Goal: Book appointment/travel/reservation

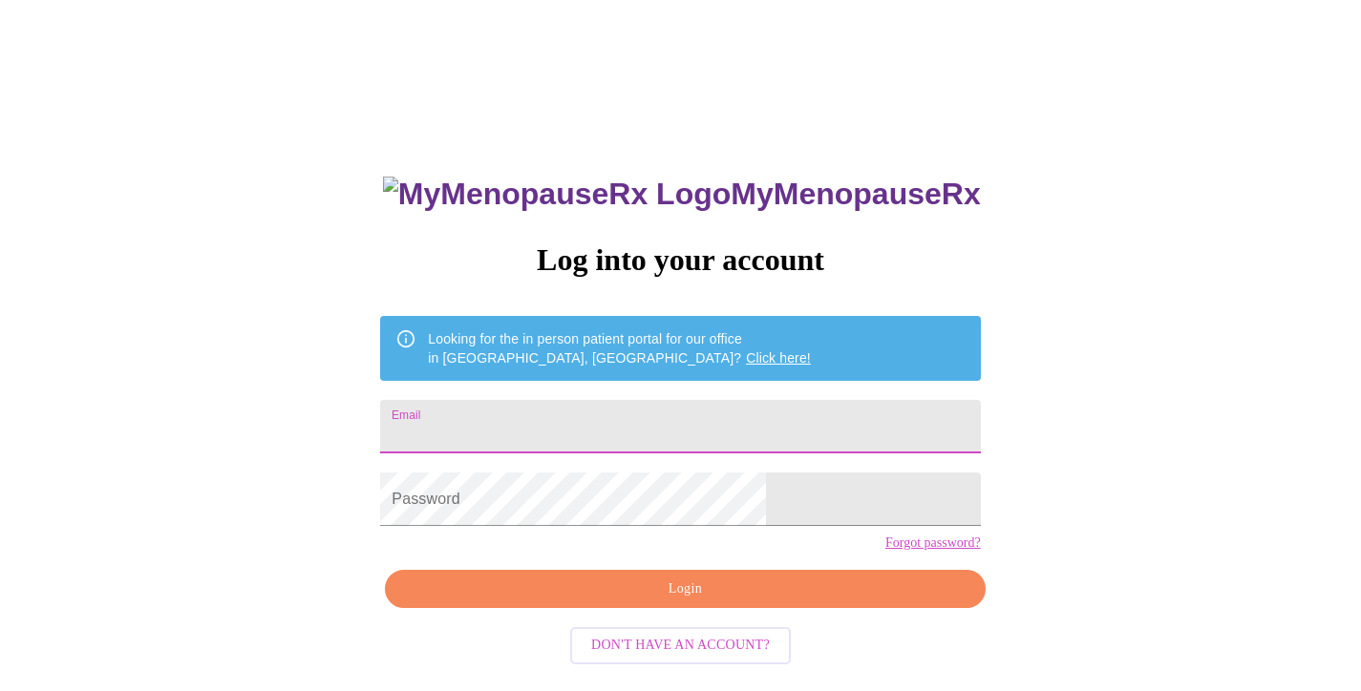
type input "[EMAIL_ADDRESS][DOMAIN_NAME]"
click at [665, 423] on input "[EMAIL_ADDRESS][DOMAIN_NAME]" at bounding box center [680, 426] width 600 height 53
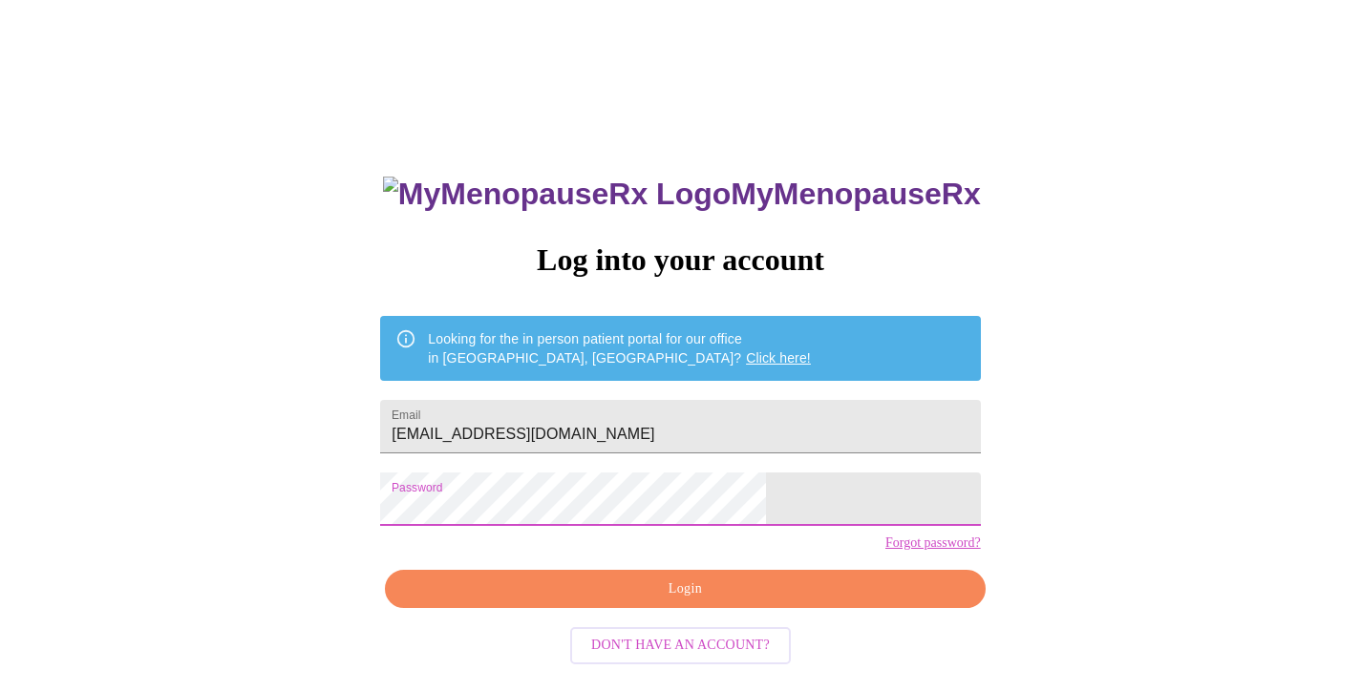
click at [642, 601] on span "Login" at bounding box center [685, 590] width 556 height 24
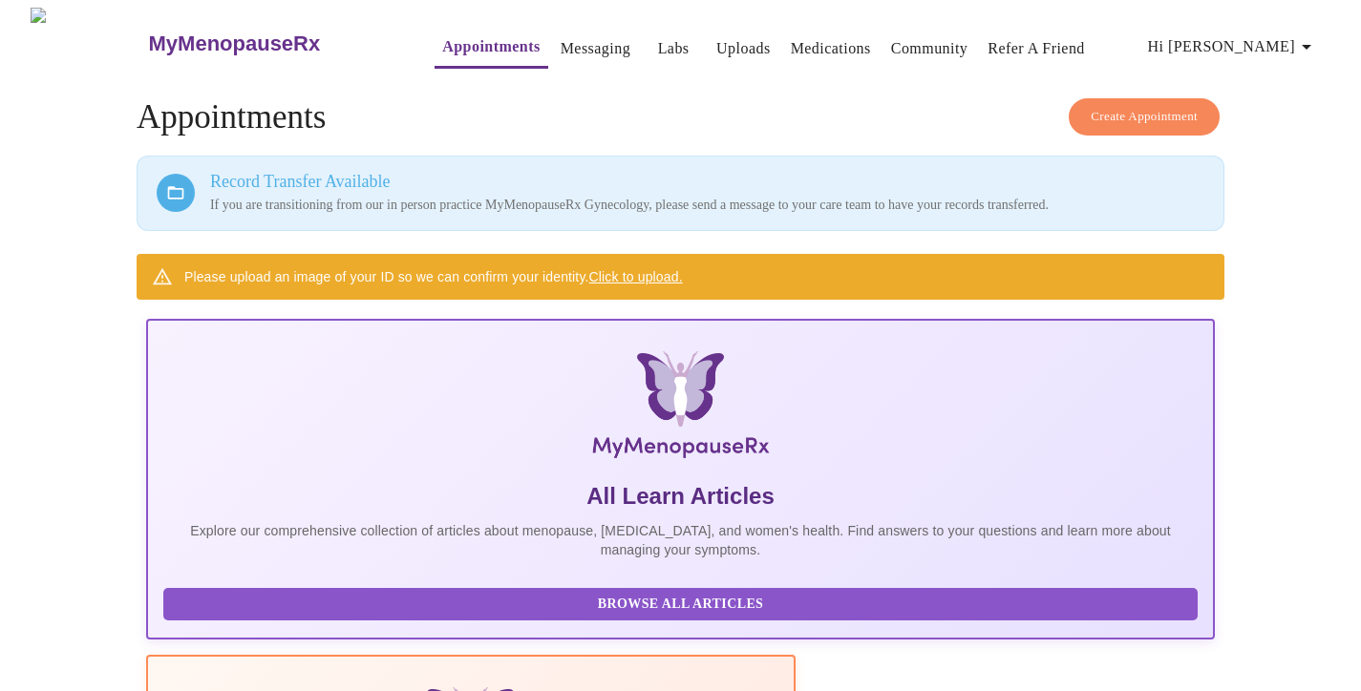
click at [655, 274] on link "Click to upload." at bounding box center [636, 276] width 94 height 15
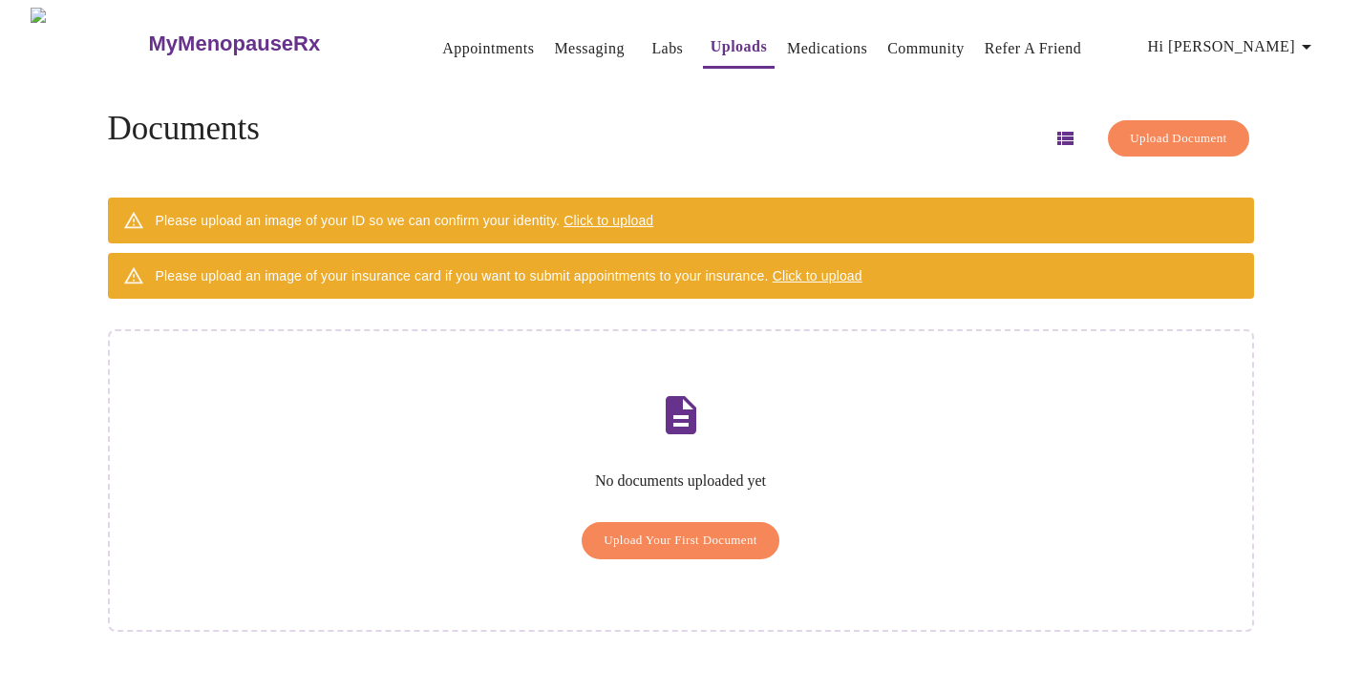
click at [651, 530] on span "Upload Your First Document" at bounding box center [680, 541] width 154 height 22
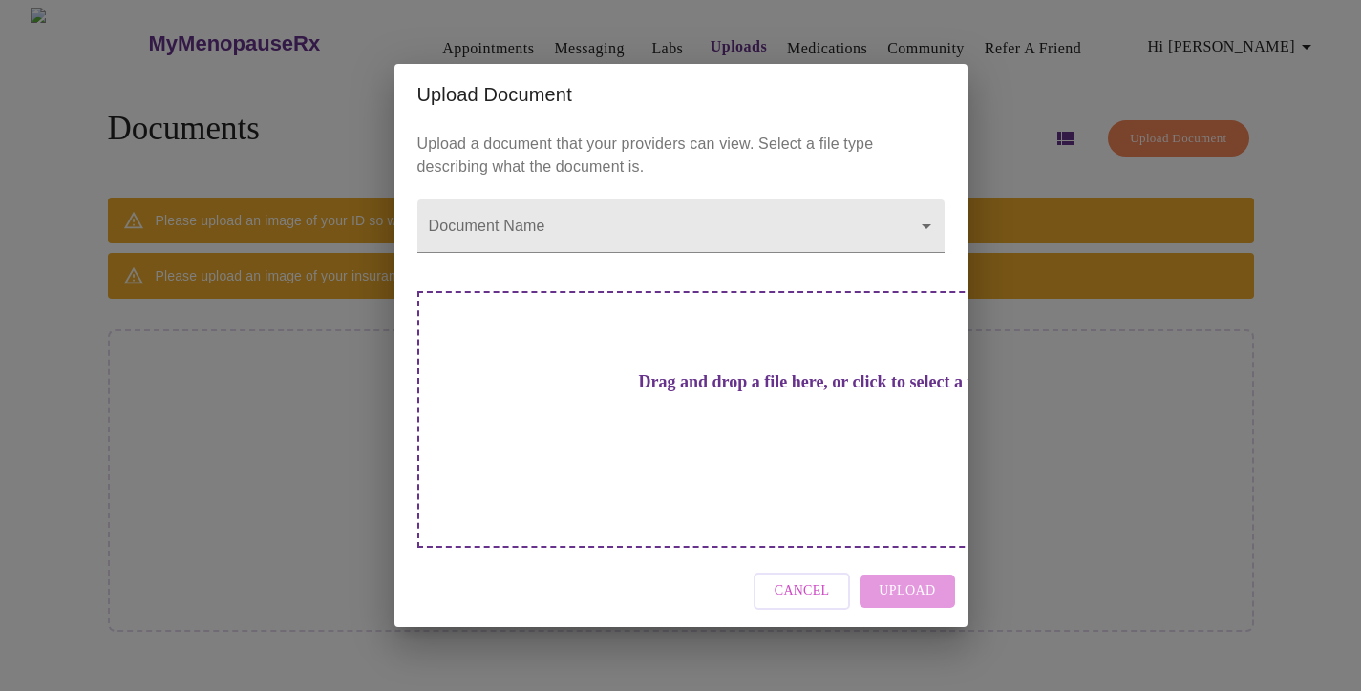
click at [252, 457] on div "Upload Document Upload a document that your providers can view. Select a file t…" at bounding box center [680, 345] width 1361 height 691
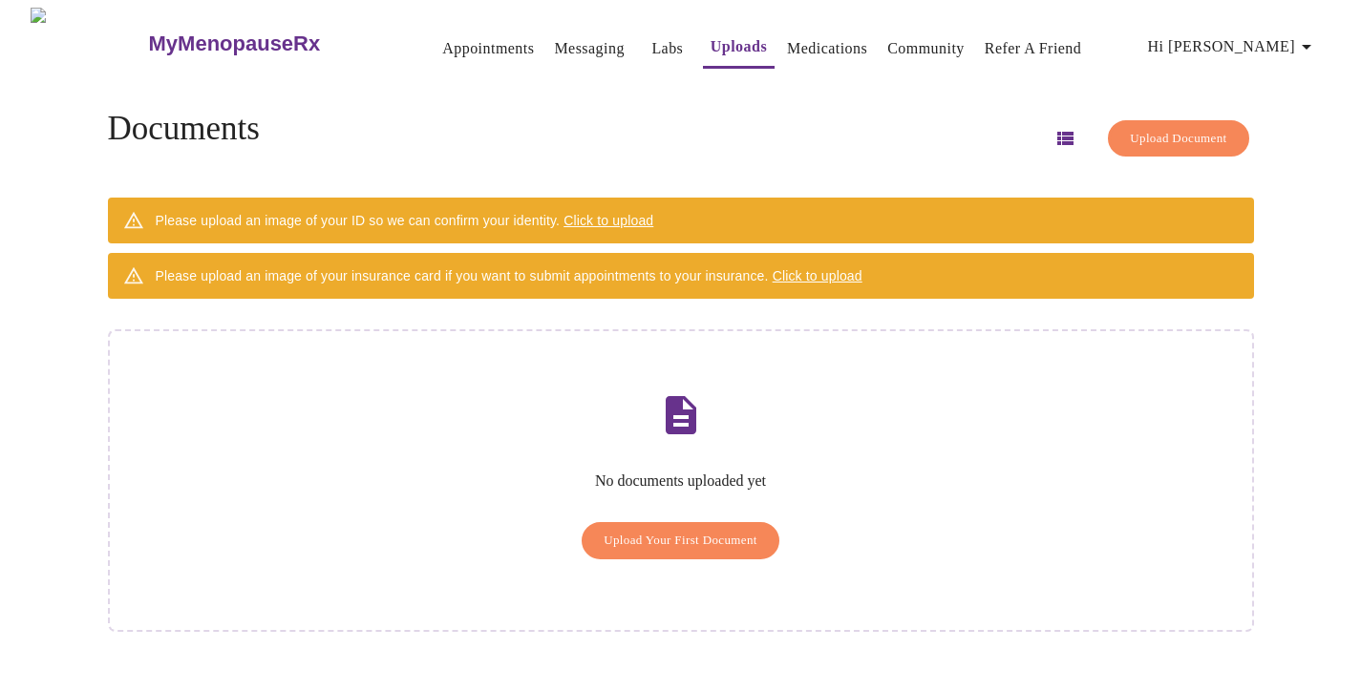
click at [536, 214] on div "Please upload an image of your ID so we can confirm your identity. Click to upl…" at bounding box center [405, 220] width 498 height 34
click at [646, 213] on span "Click to upload" at bounding box center [608, 220] width 90 height 15
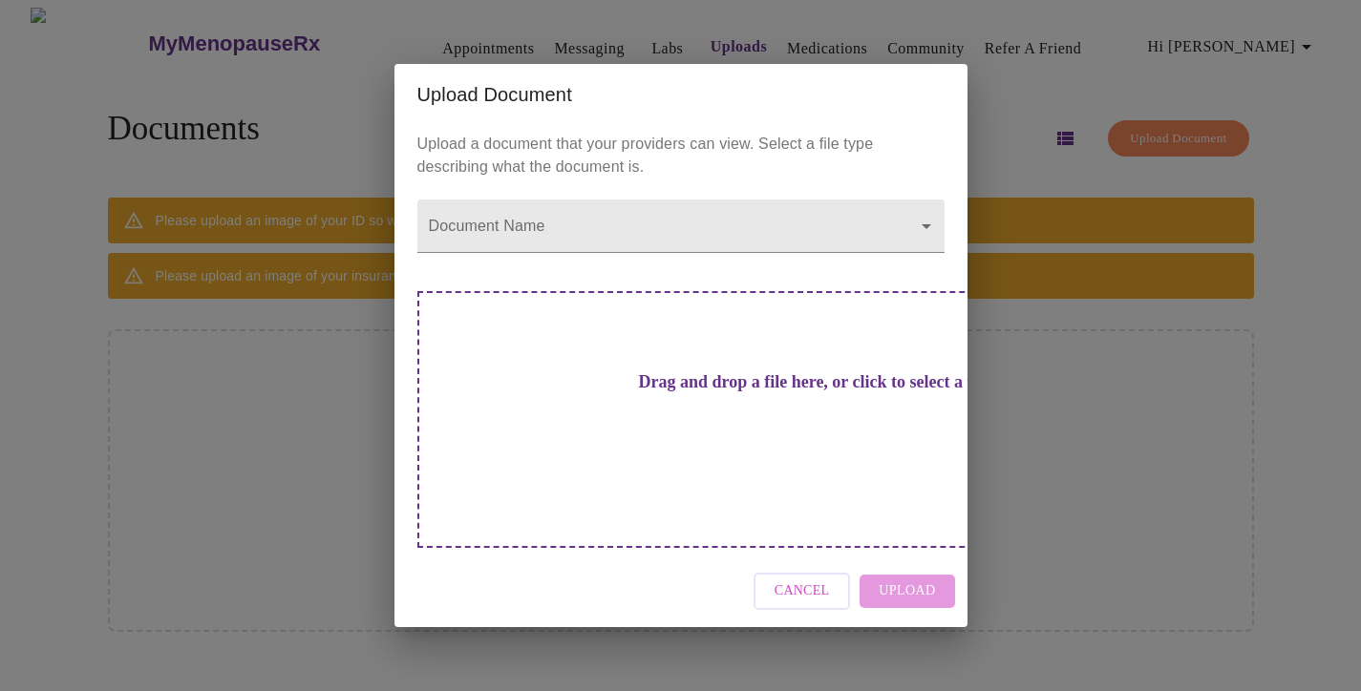
click at [689, 392] on h3 "Drag and drop a file here, or click to select a file" at bounding box center [814, 382] width 527 height 20
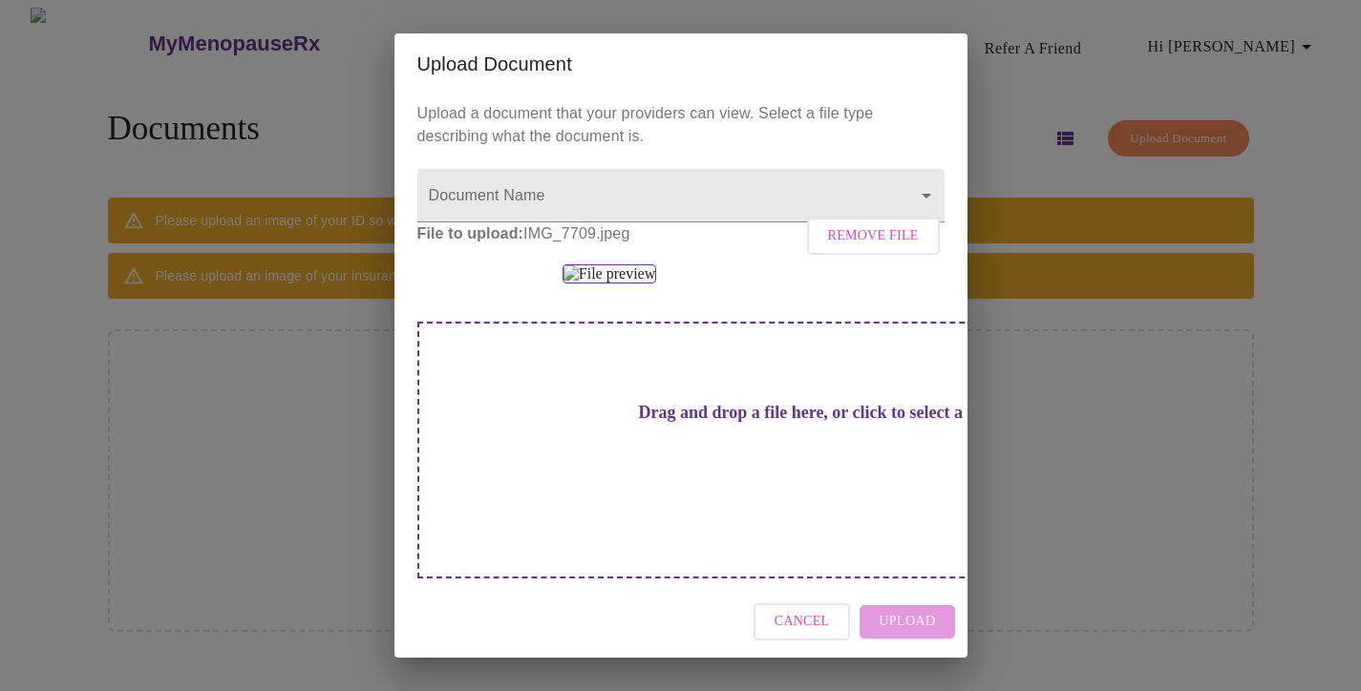
scroll to position [49, 0]
click at [925, 621] on div "Cancel Upload" at bounding box center [680, 622] width 573 height 72
click at [918, 621] on div "Cancel Upload" at bounding box center [680, 622] width 573 height 72
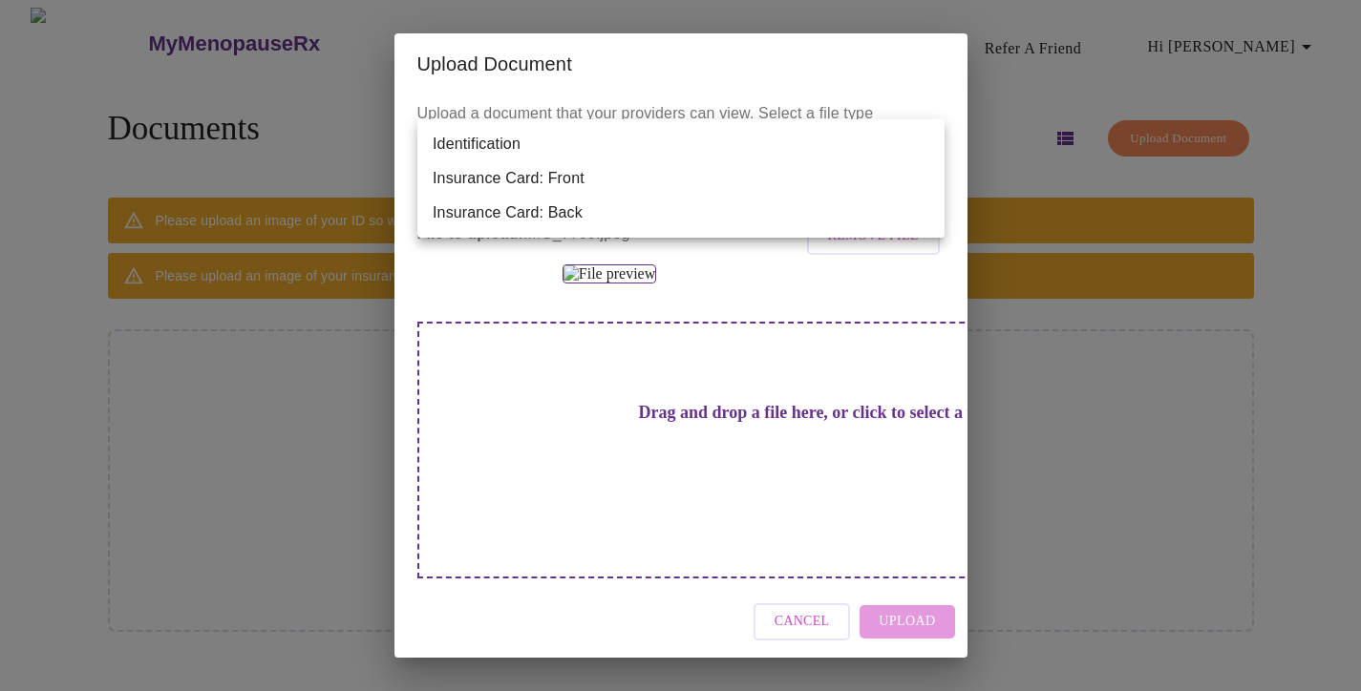
click at [492, 153] on body "MyMenopauseRx Appointments Messaging Labs Uploads Medications Community Refer a…" at bounding box center [680, 353] width 1345 height 691
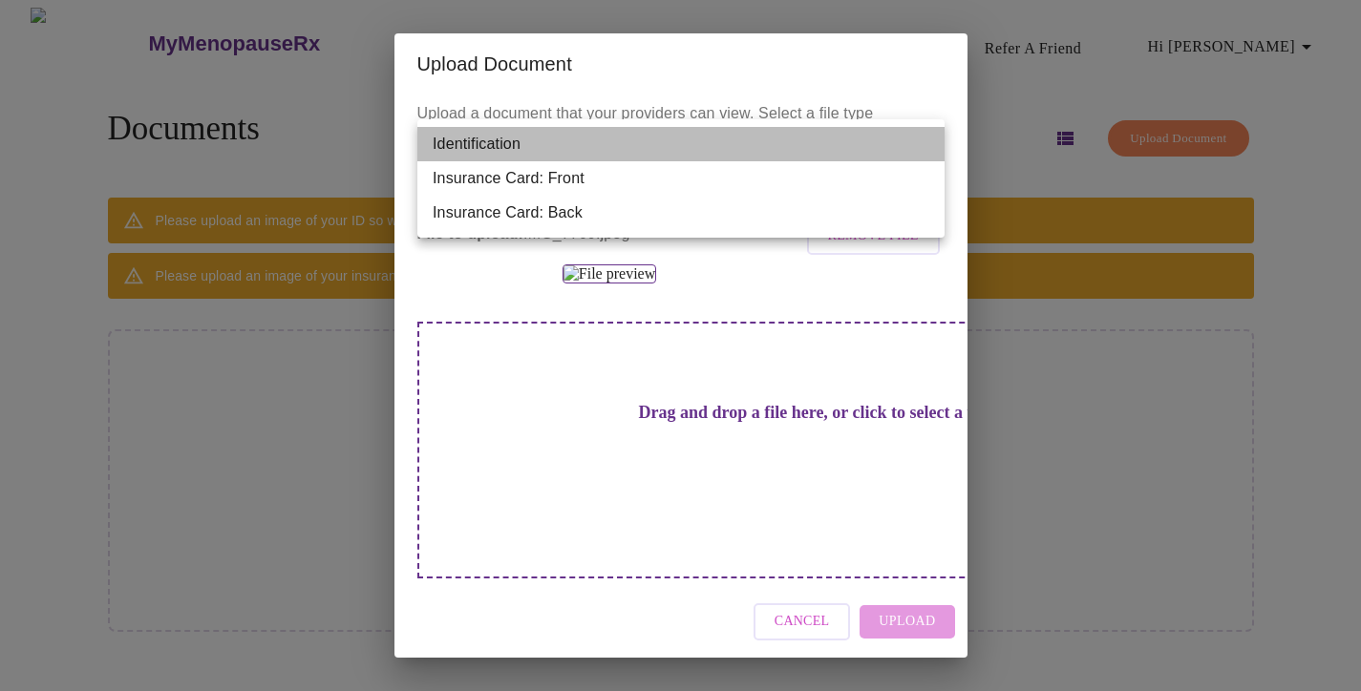
click at [485, 150] on li "Identification" at bounding box center [680, 144] width 527 height 34
type input "Identification"
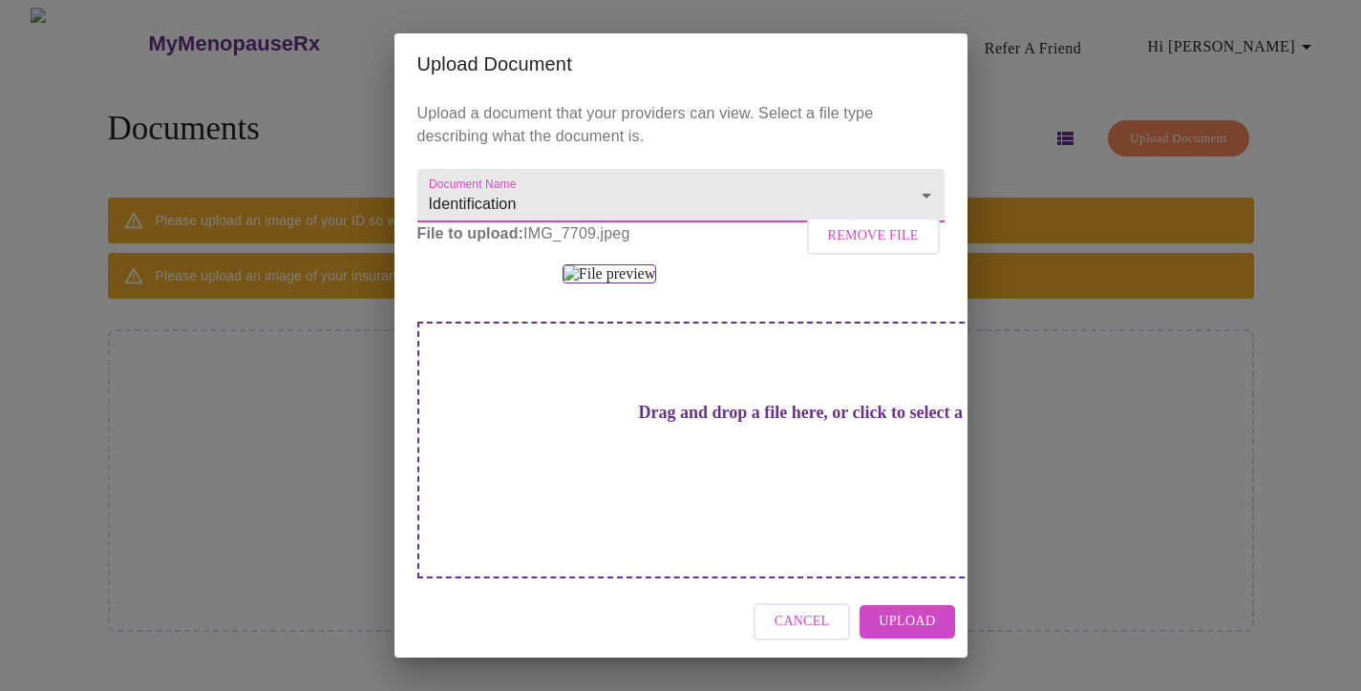
click at [907, 622] on span "Upload" at bounding box center [906, 622] width 56 height 24
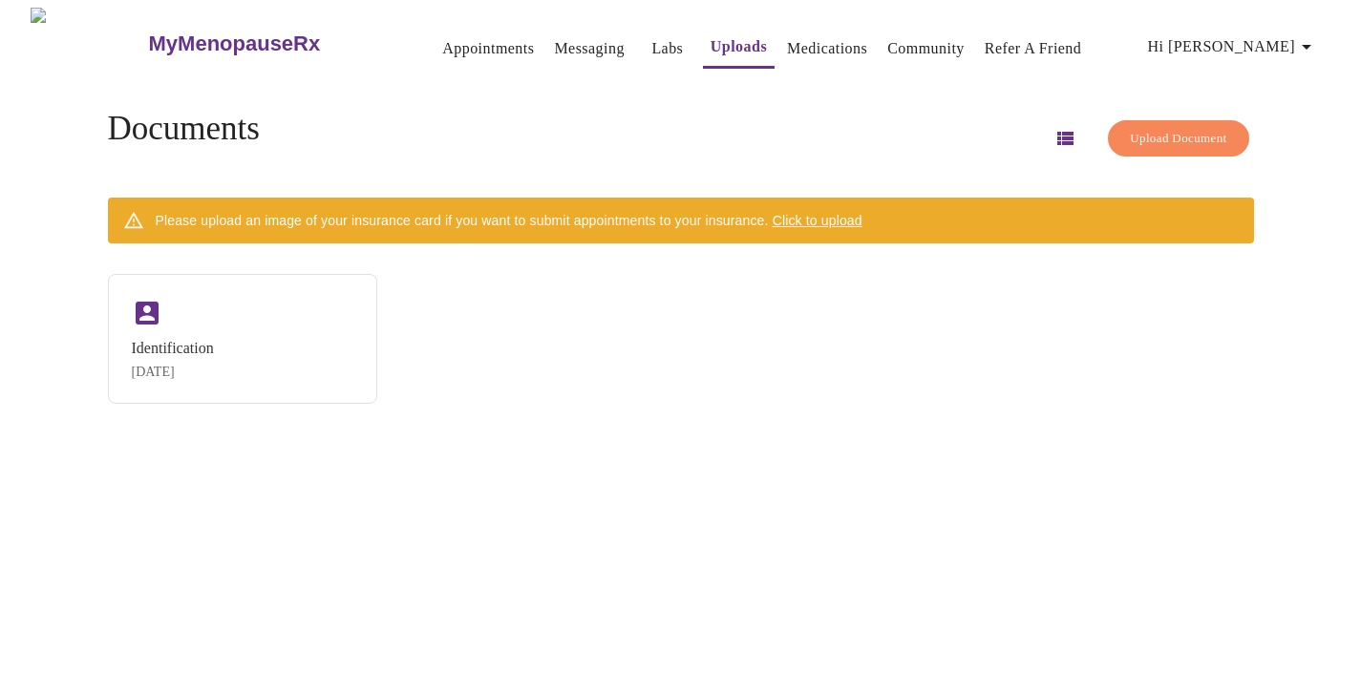
click at [862, 215] on span "Click to upload" at bounding box center [817, 220] width 90 height 15
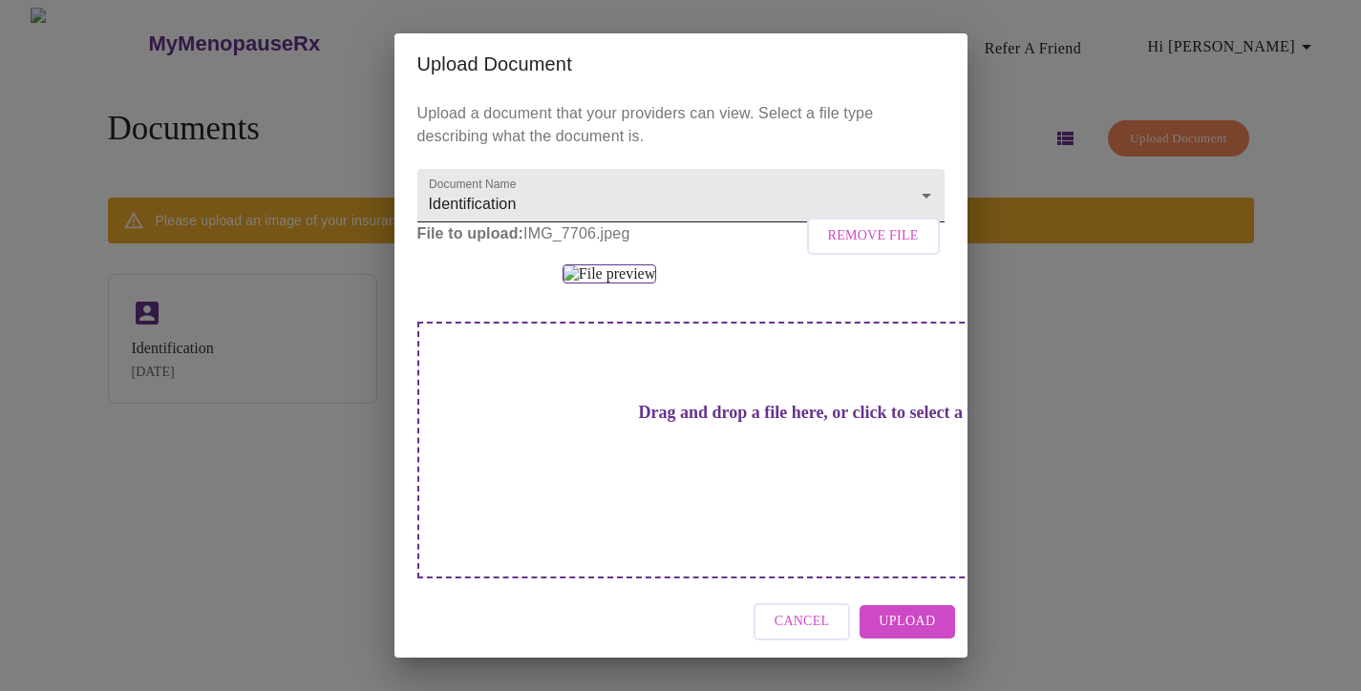
click at [930, 190] on body "MyMenopauseRx Appointments Messaging Labs Uploads Medications Community Refer a…" at bounding box center [680, 353] width 1345 height 691
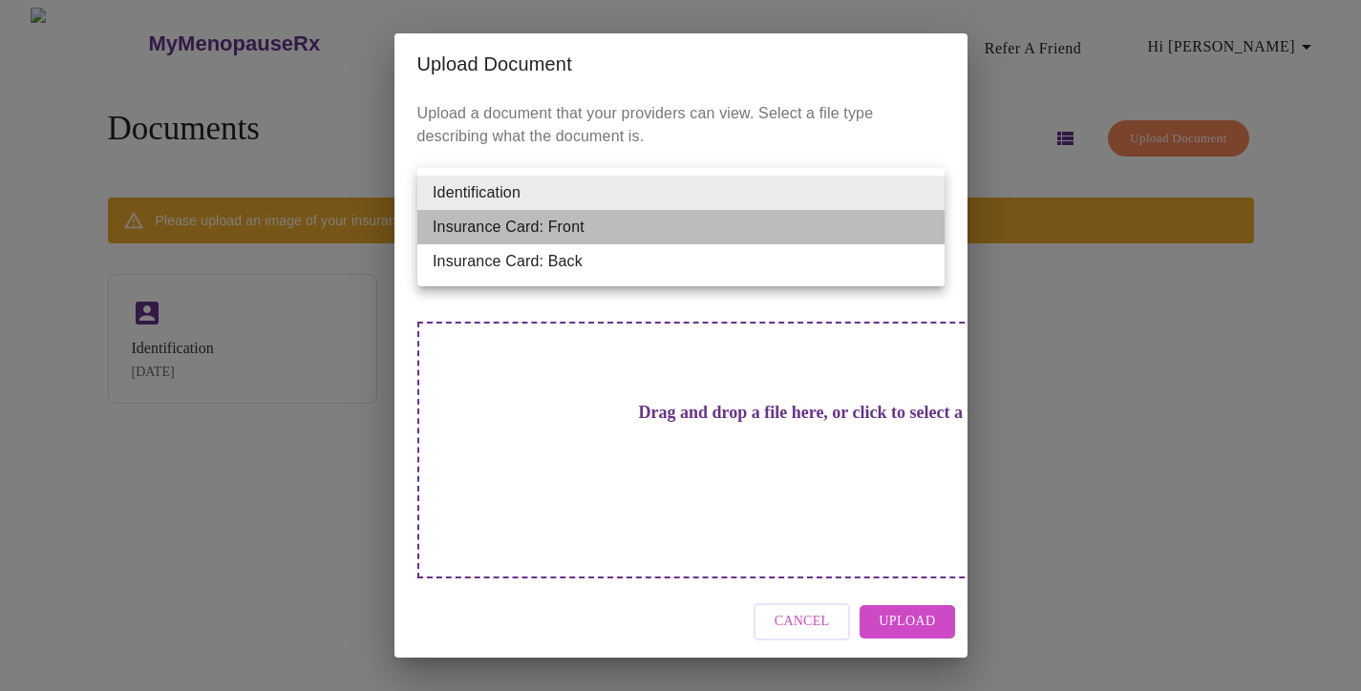
click at [634, 233] on li "Insurance Card: Front" at bounding box center [680, 227] width 527 height 34
type input "Insurance Card: Front"
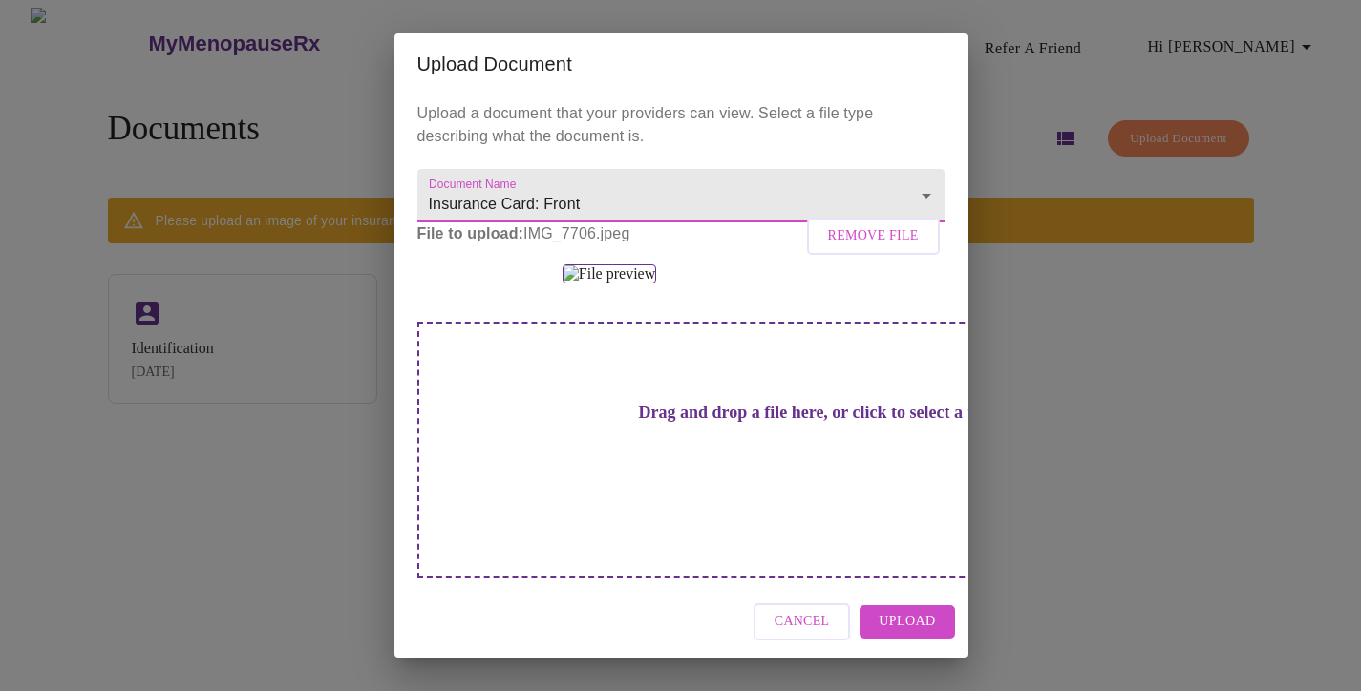
click at [920, 621] on span "Upload" at bounding box center [906, 622] width 56 height 24
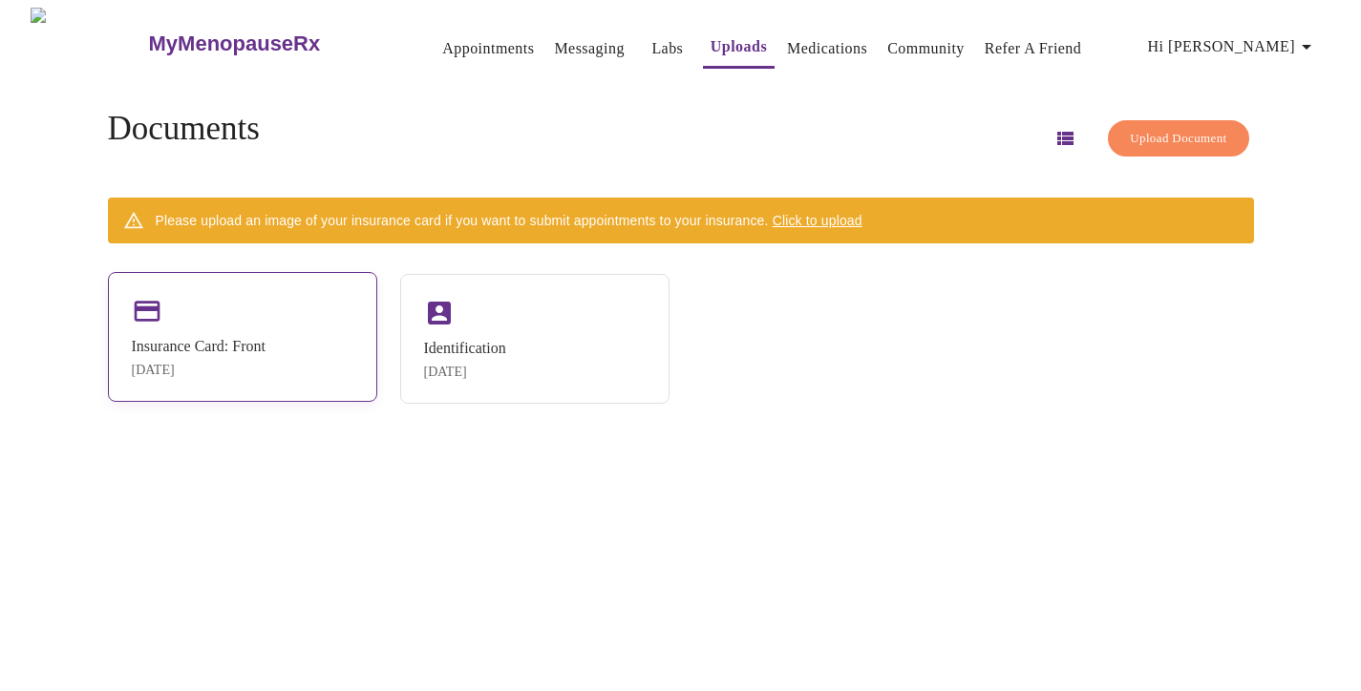
click at [265, 344] on div "Insurance Card: Front" at bounding box center [199, 346] width 134 height 17
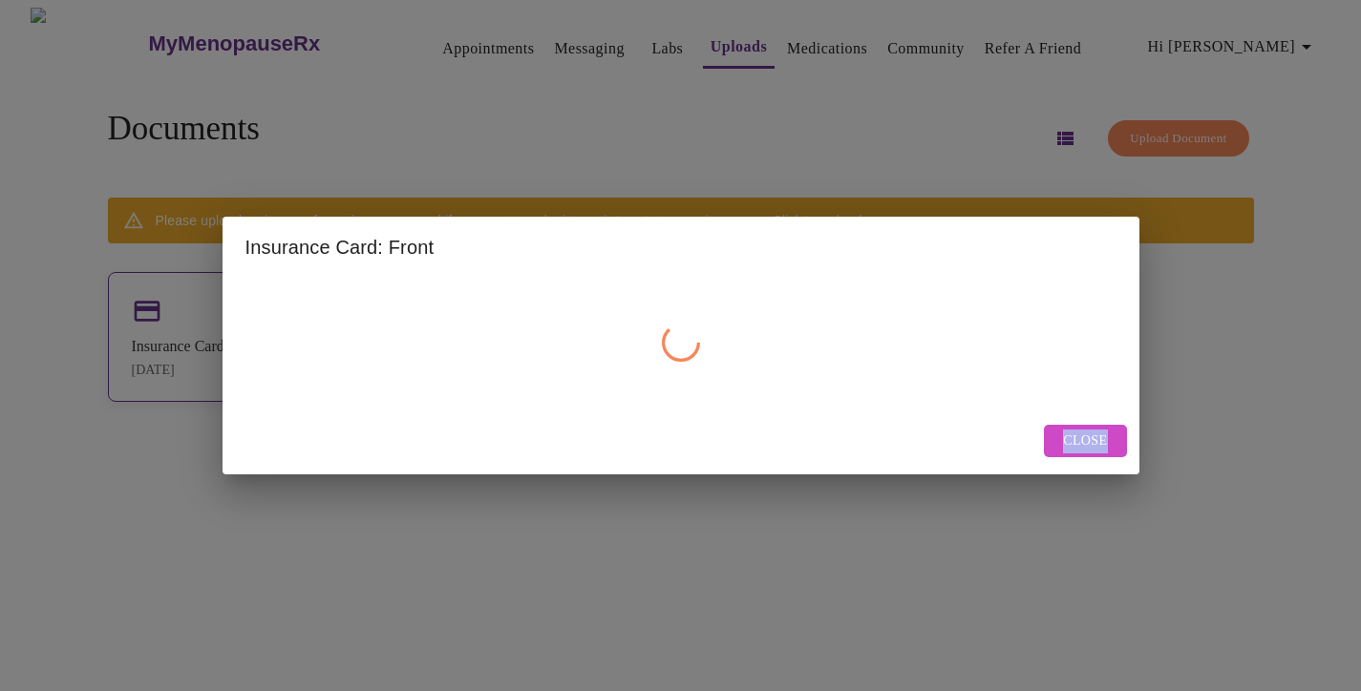
click at [290, 344] on div at bounding box center [680, 342] width 871 height 115
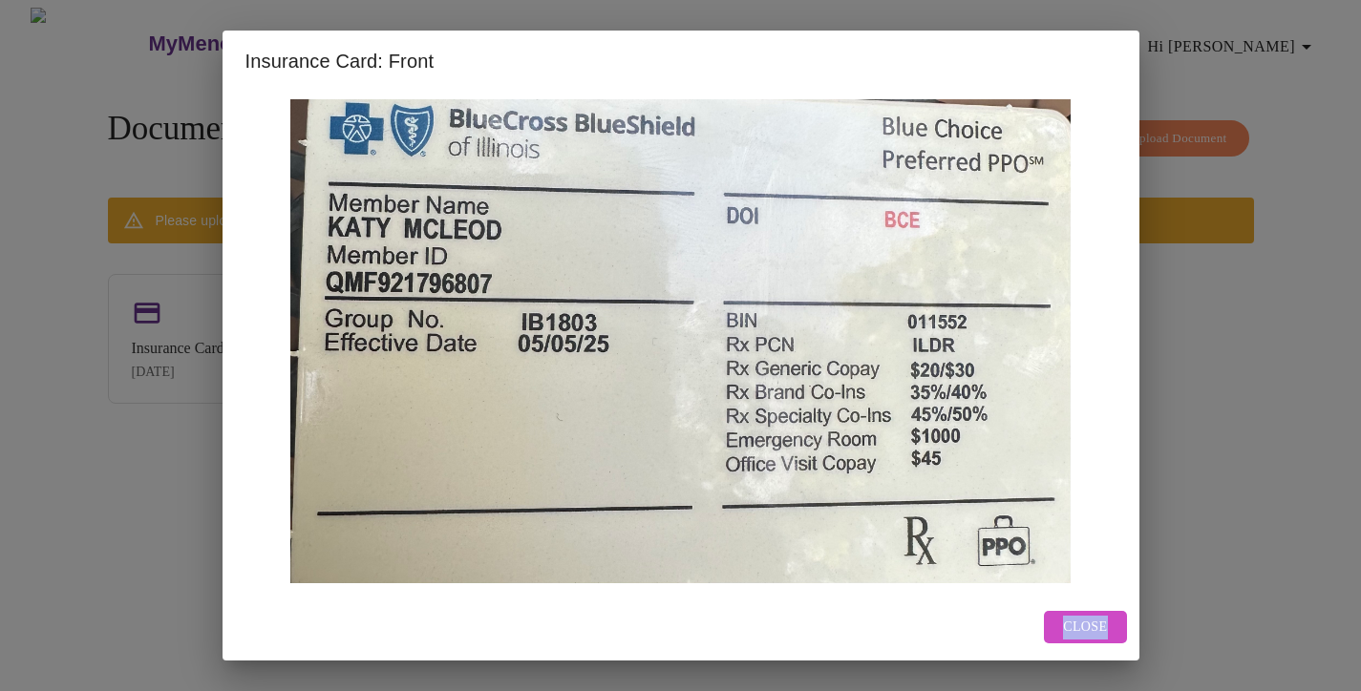
click at [1084, 616] on span "Close" at bounding box center [1085, 628] width 44 height 24
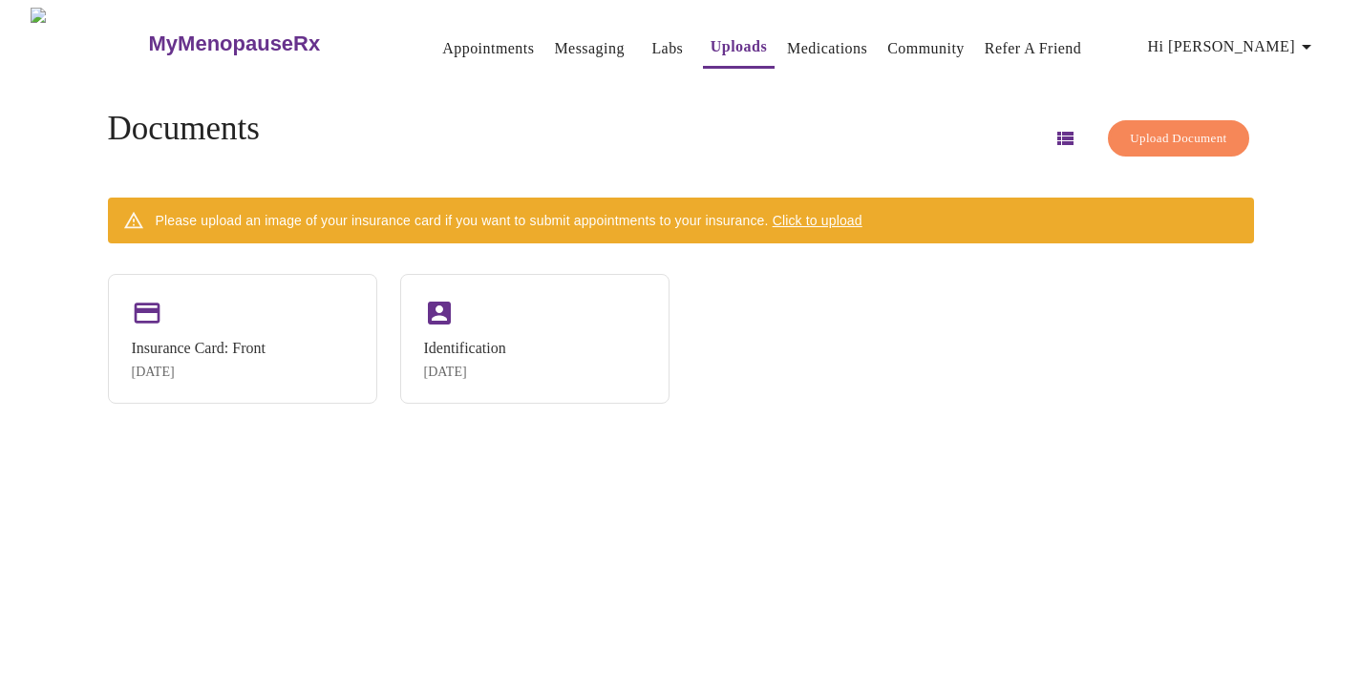
click at [862, 213] on span "Click to upload" at bounding box center [817, 220] width 90 height 15
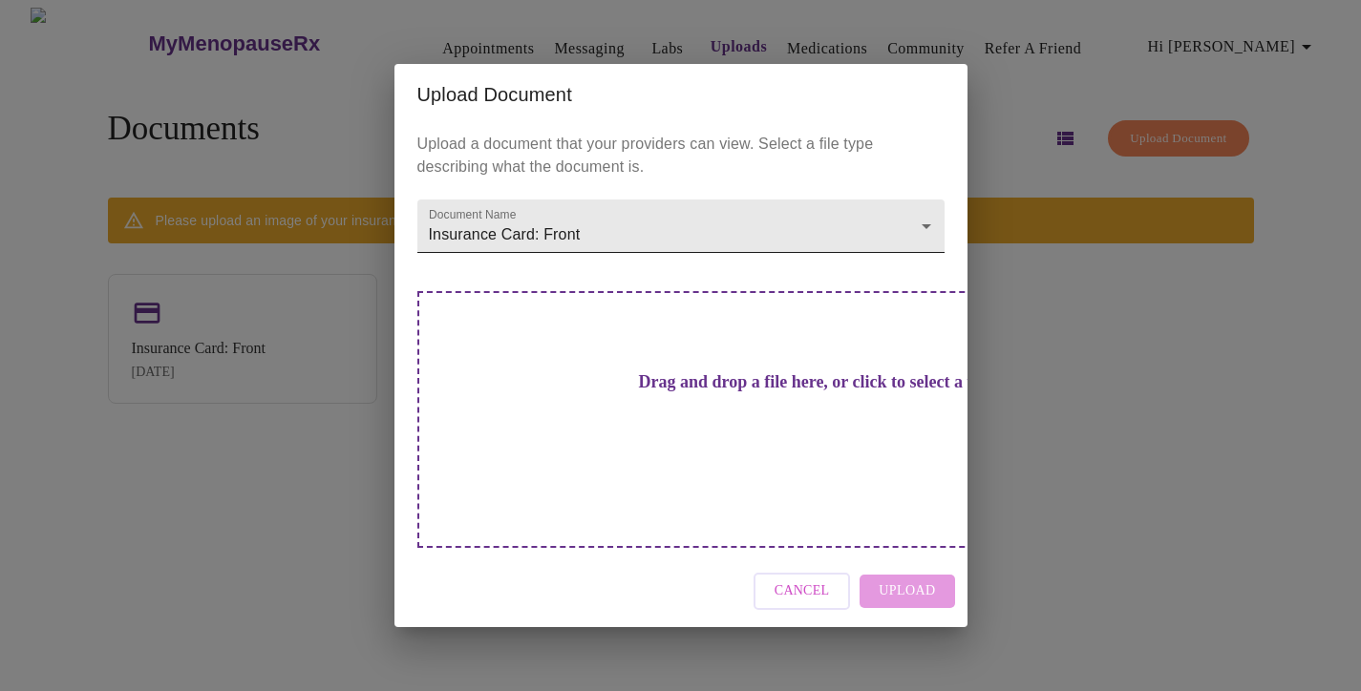
click at [925, 258] on body "MyMenopauseRx Appointments Messaging Labs Uploads Medications Community Refer a…" at bounding box center [680, 353] width 1345 height 691
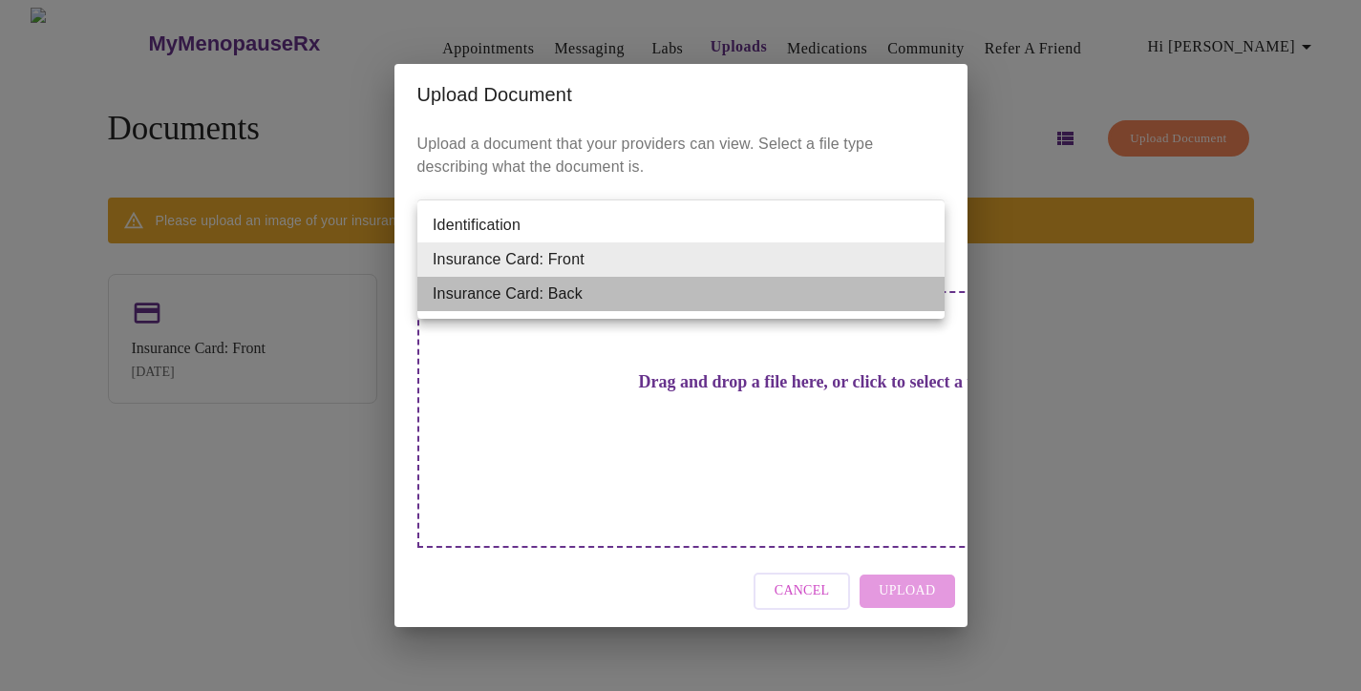
click at [679, 299] on li "Insurance Card: Back" at bounding box center [680, 294] width 527 height 34
type input "Insurance Card: Back"
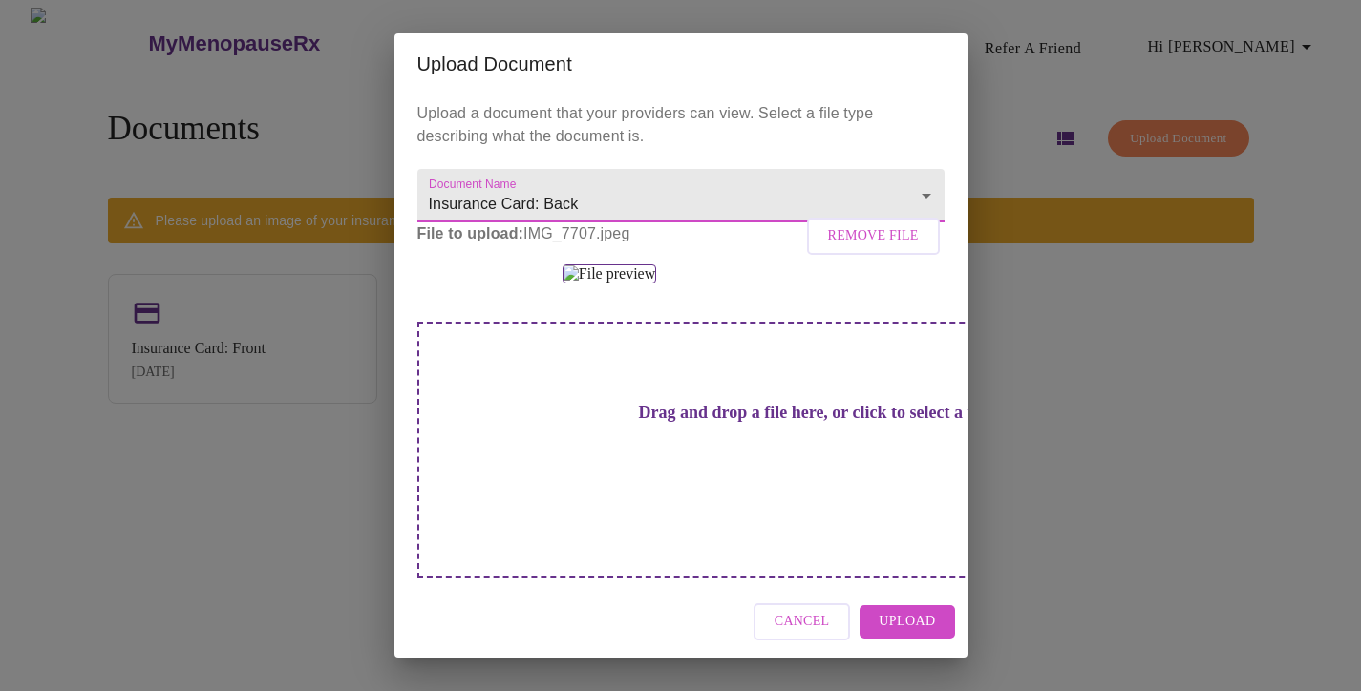
click at [918, 626] on span "Upload" at bounding box center [906, 622] width 56 height 24
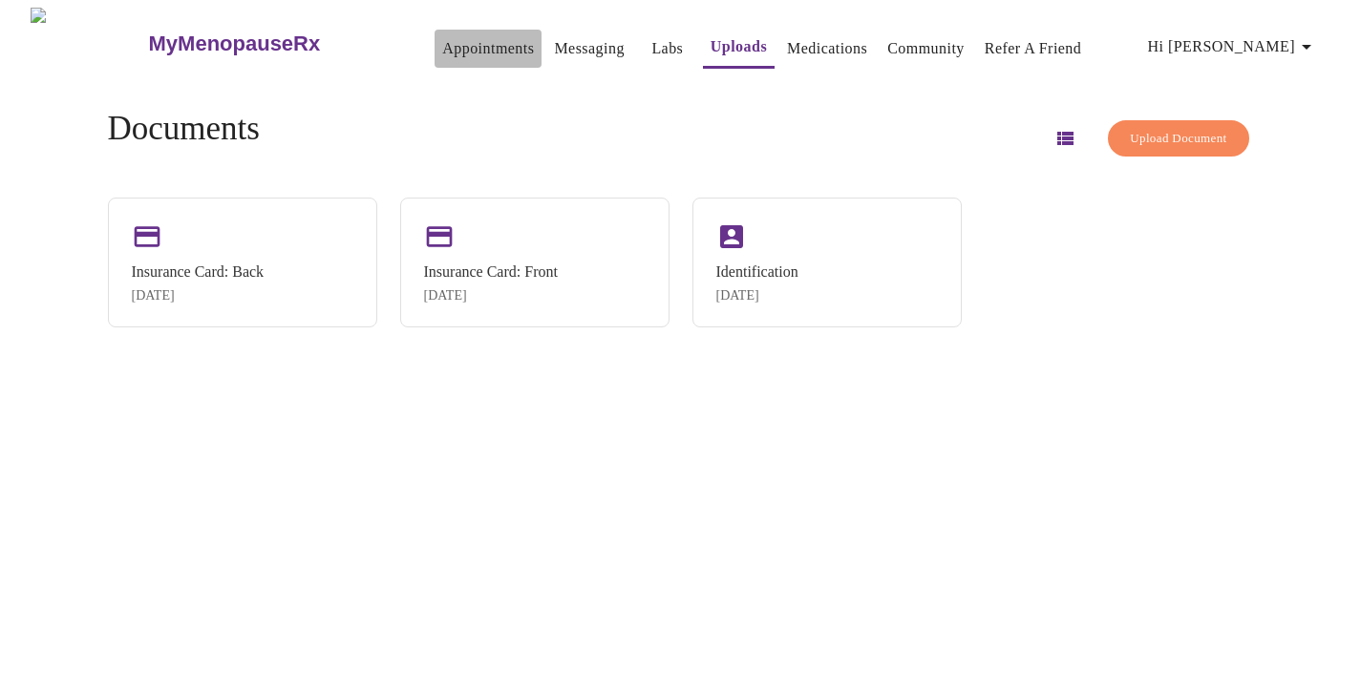
click at [454, 42] on link "Appointments" at bounding box center [488, 48] width 92 height 27
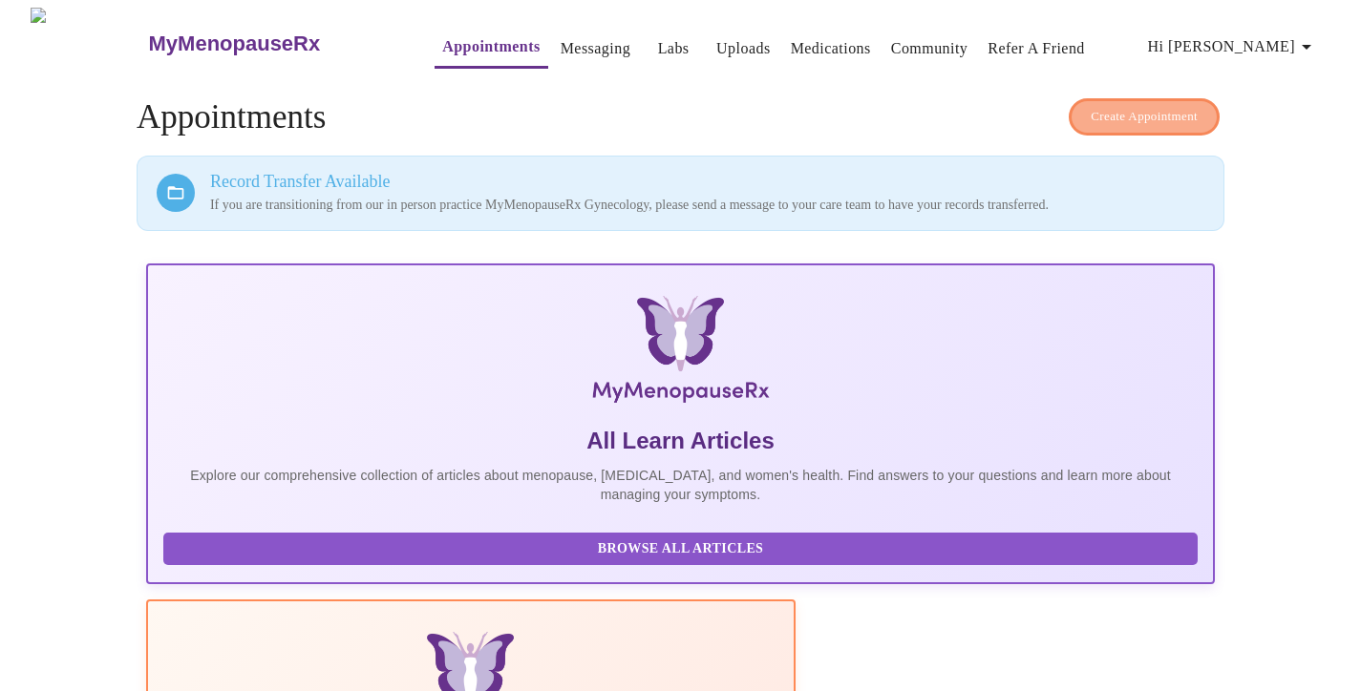
click at [1147, 108] on span "Create Appointment" at bounding box center [1143, 117] width 107 height 22
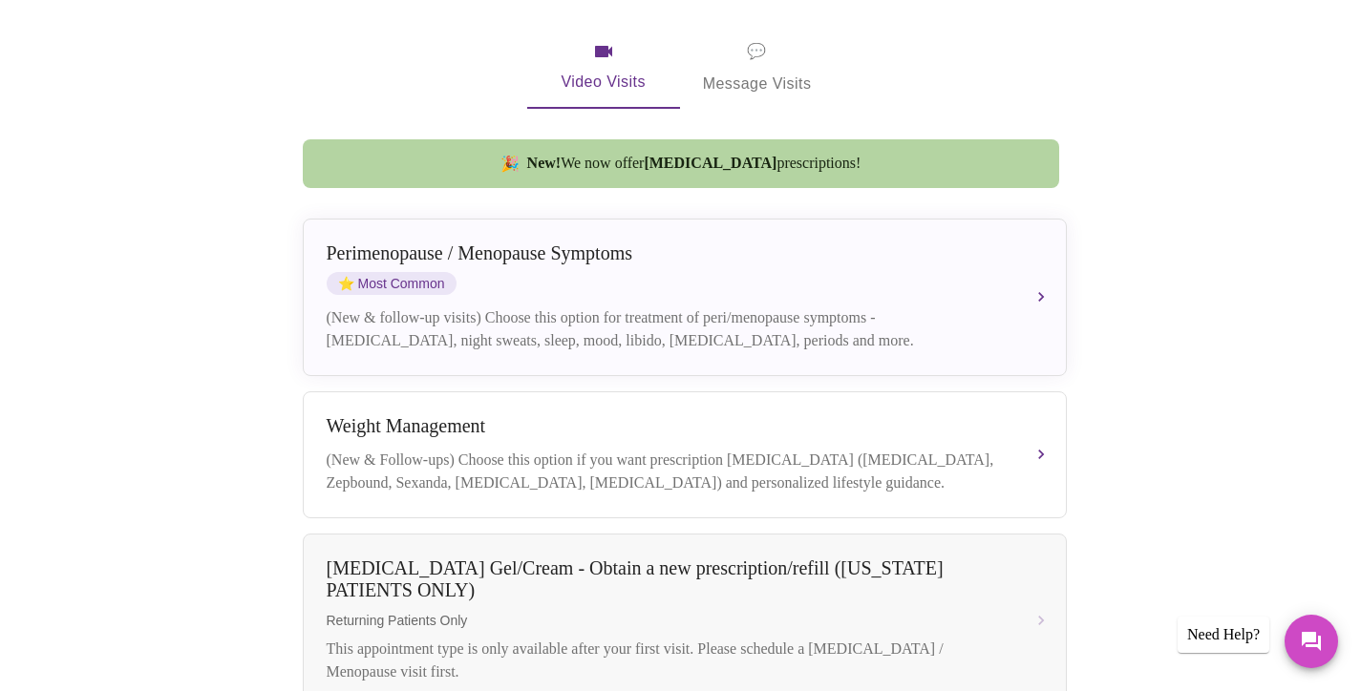
scroll to position [369, 1]
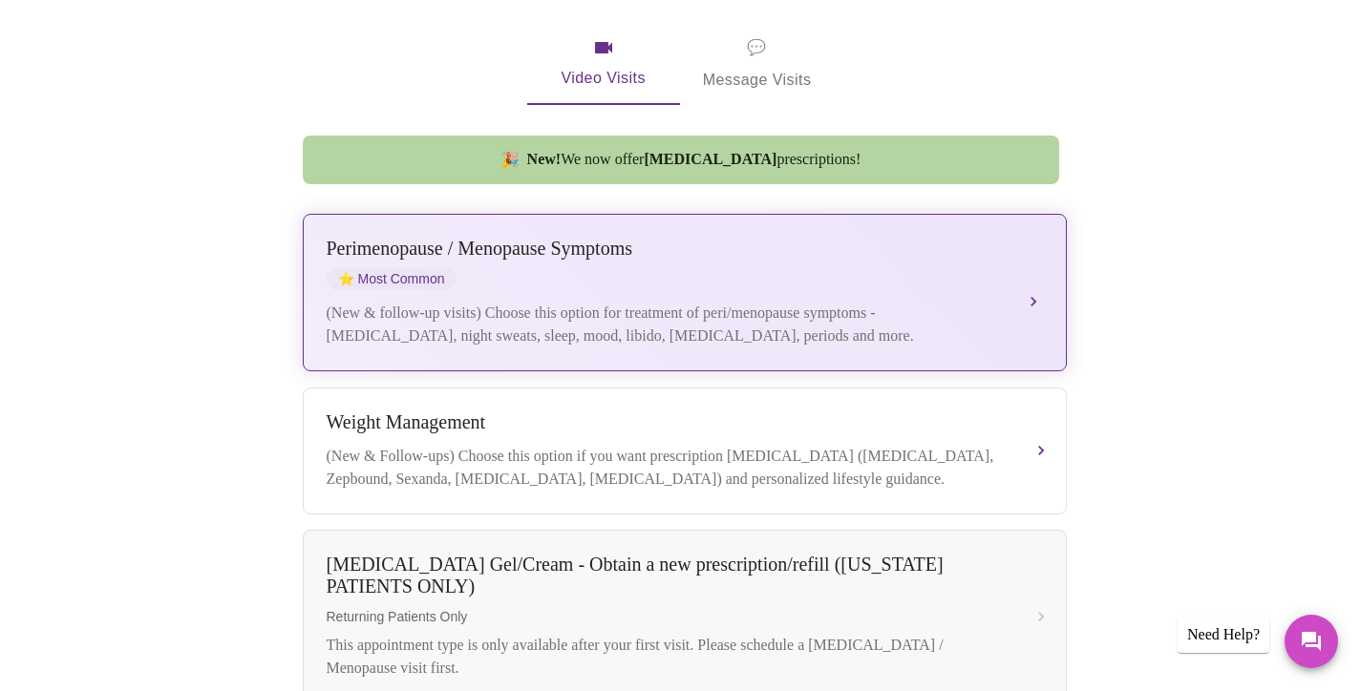
click at [967, 264] on div "[MEDICAL_DATA] / Menopause Symptoms ⭐ Most Common" at bounding box center [666, 264] width 678 height 53
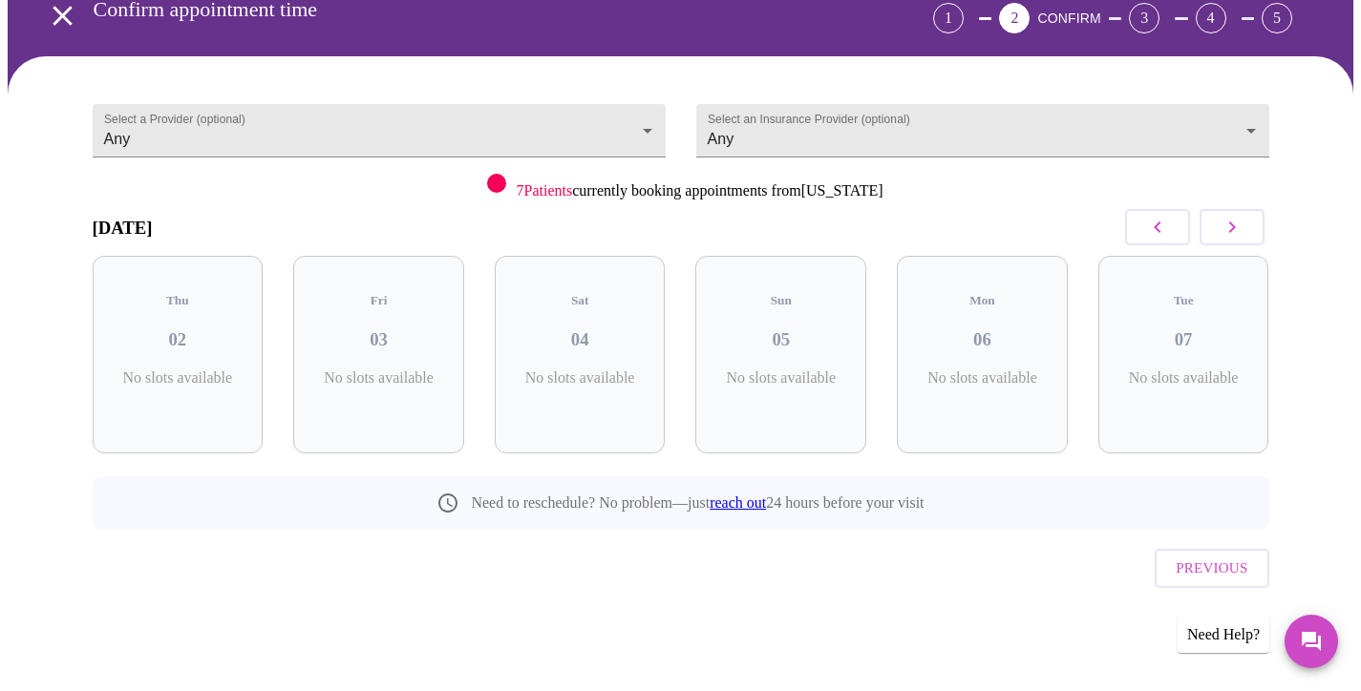
scroll to position [59, 0]
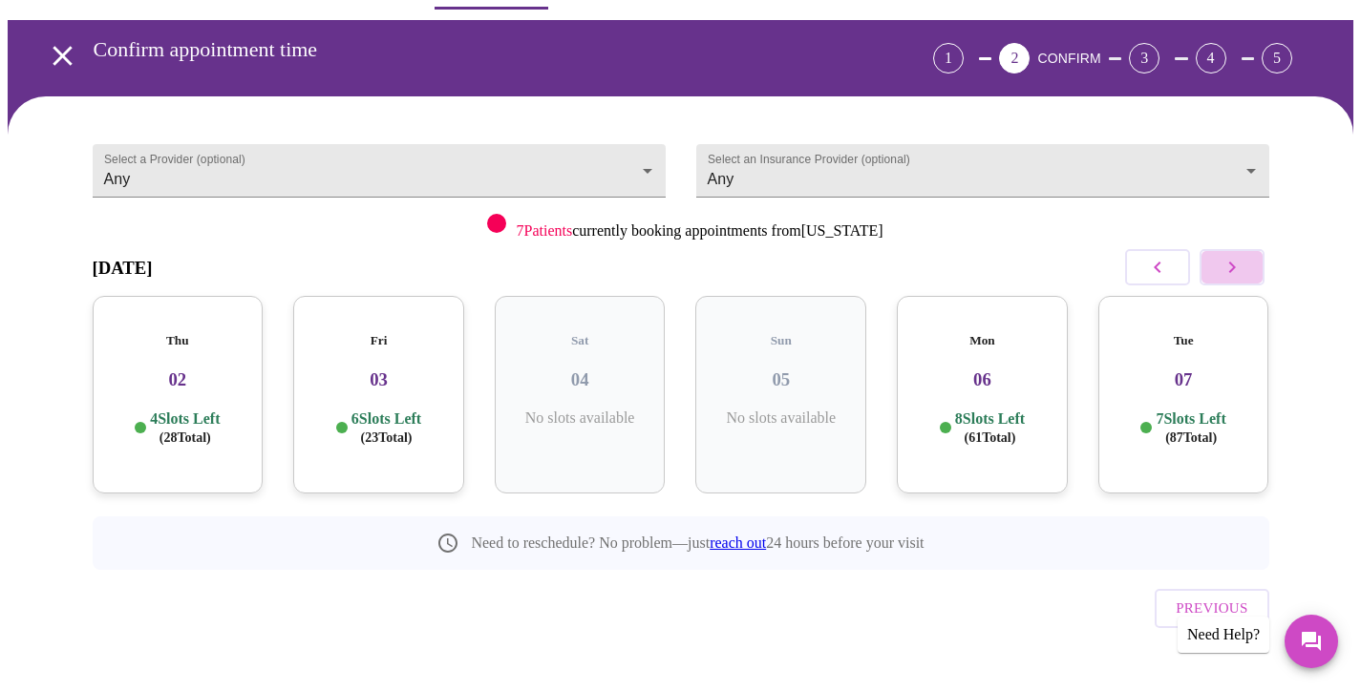
click at [1227, 266] on icon "button" at bounding box center [1231, 267] width 23 height 23
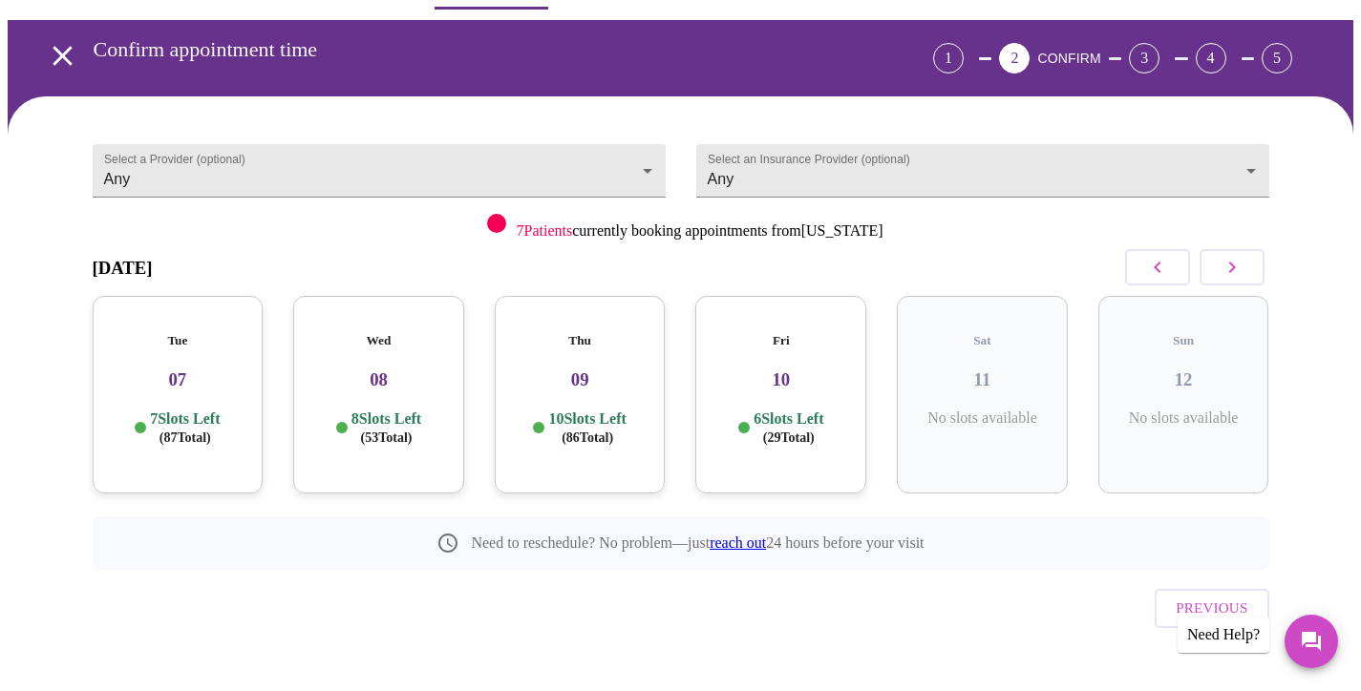
click at [421, 369] on h3 "08" at bounding box center [378, 379] width 140 height 21
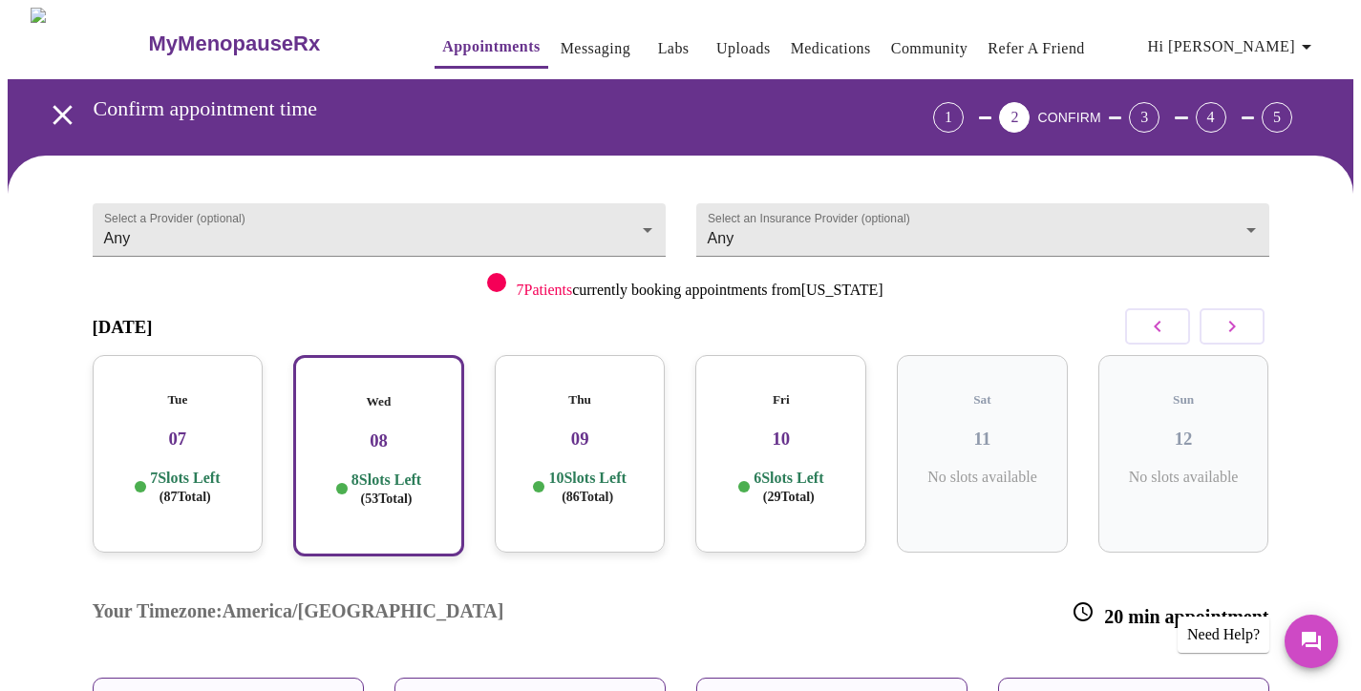
scroll to position [0, 0]
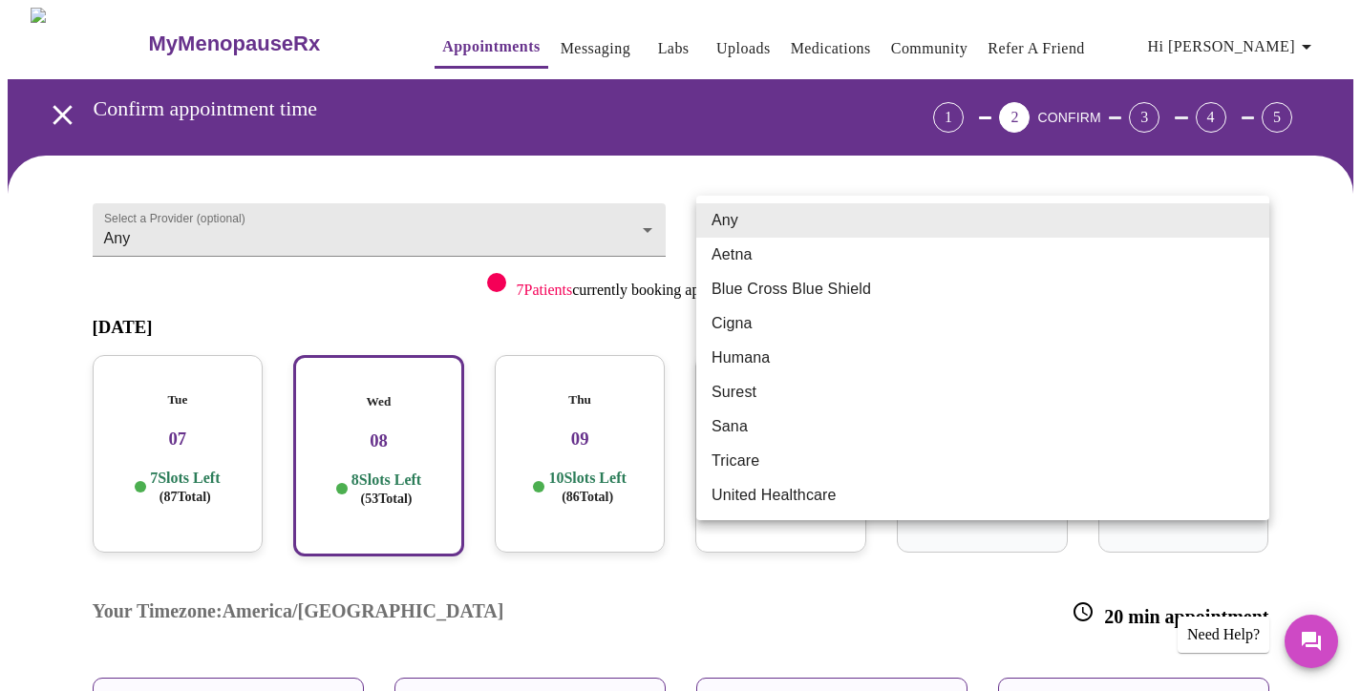
click at [1250, 222] on body "MyMenopauseRx Appointments Messaging Labs Uploads Medications Community Refer a…" at bounding box center [680, 533] width 1345 height 1051
click at [893, 280] on li "Blue Cross Blue Shield" at bounding box center [982, 289] width 573 height 34
type input "Blue Cross Blue Shield"
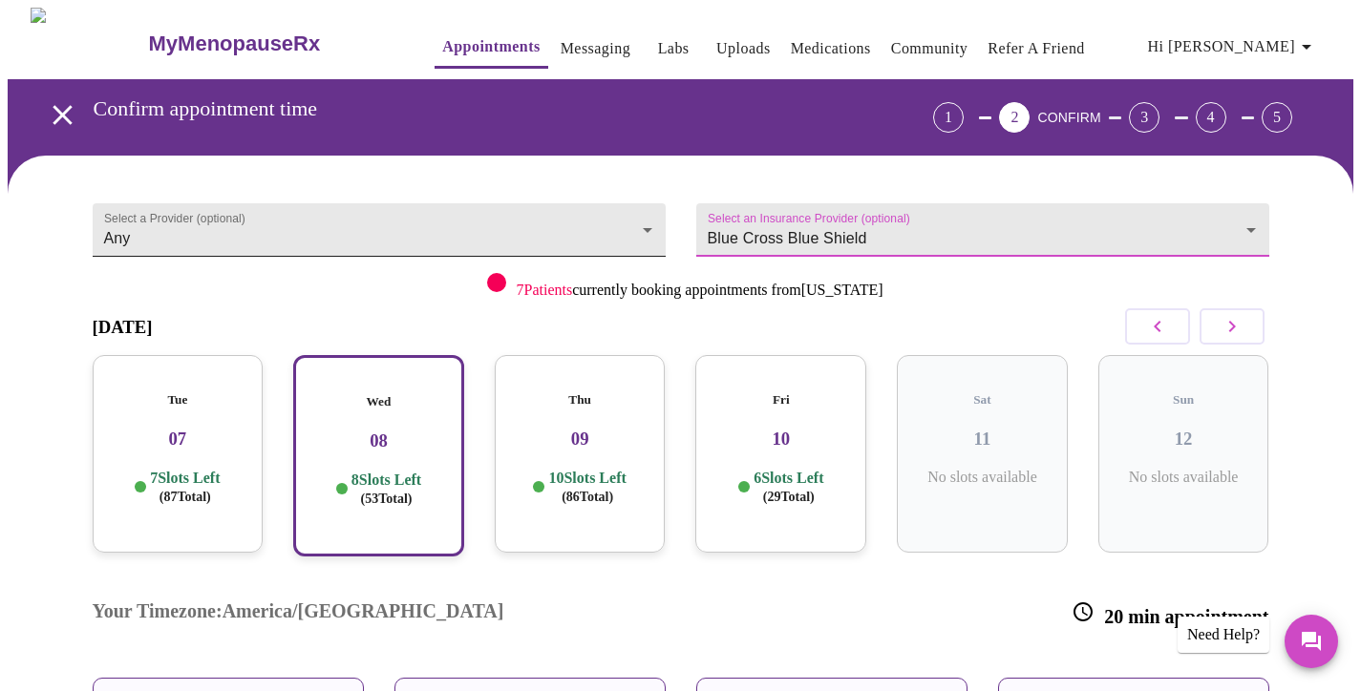
click at [651, 215] on body "MyMenopauseRx Appointments Messaging Labs Uploads Medications Community Refer a…" at bounding box center [680, 533] width 1345 height 1051
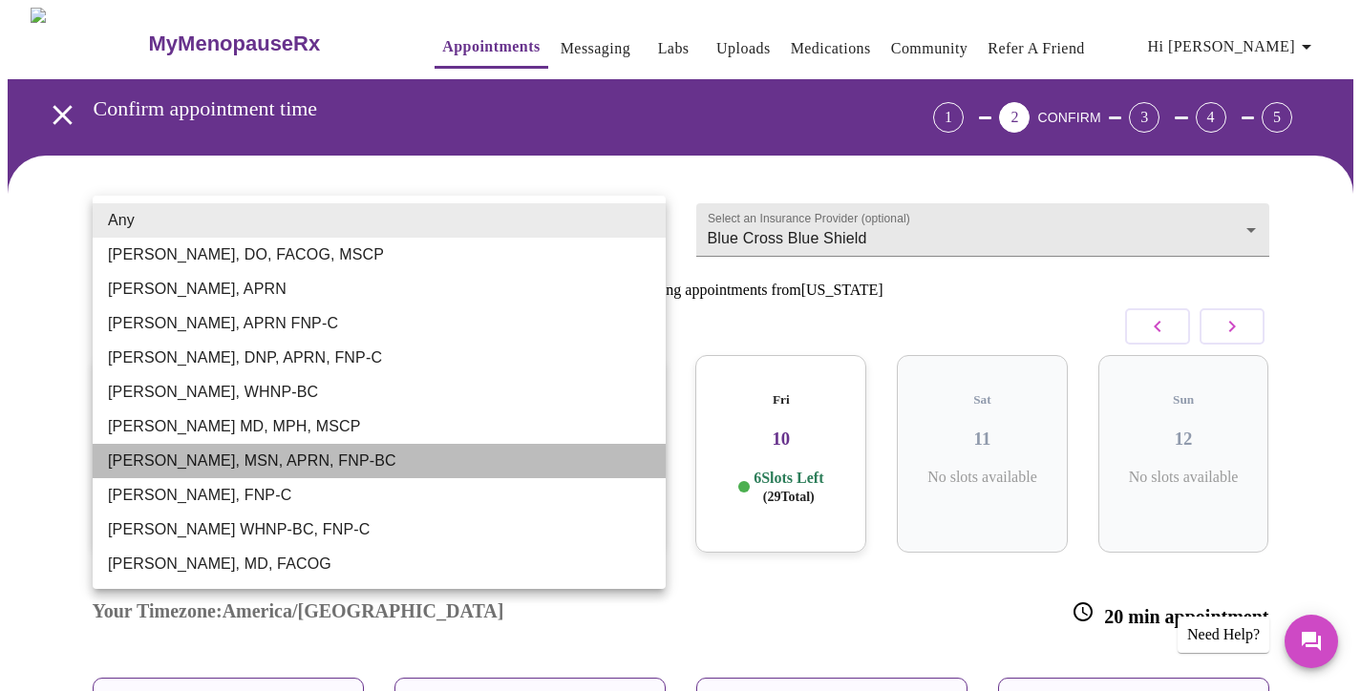
click at [310, 464] on li "[PERSON_NAME], MSN, APRN, FNP-BC" at bounding box center [379, 461] width 573 height 34
type input "[PERSON_NAME], MSN, APRN, FNP-BC"
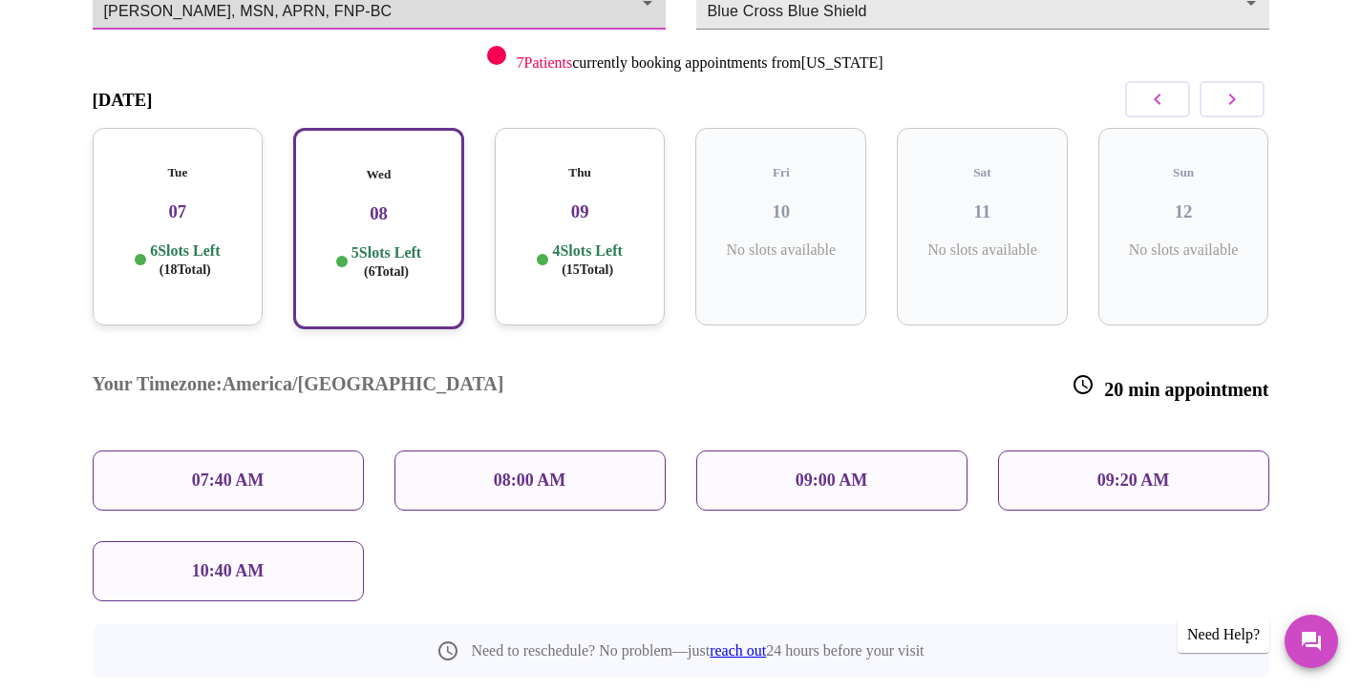
scroll to position [231, 0]
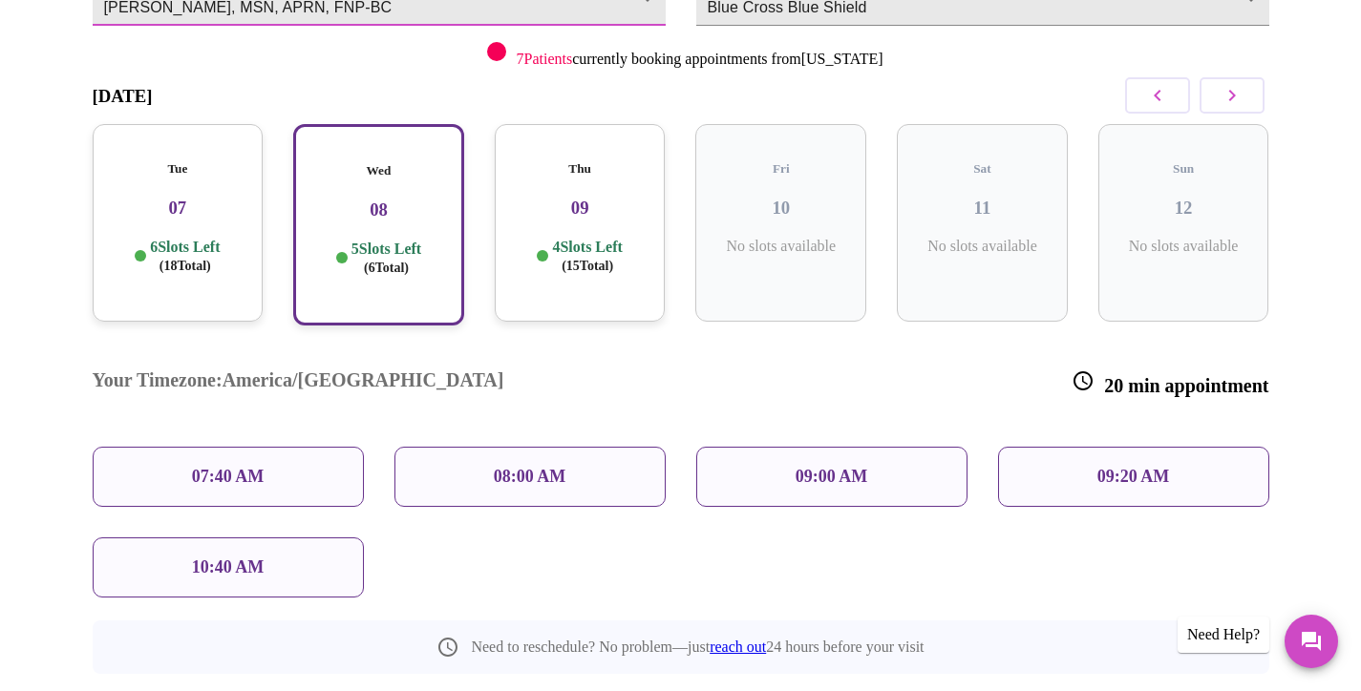
click at [292, 538] on div "10:40 AM" at bounding box center [228, 568] width 271 height 60
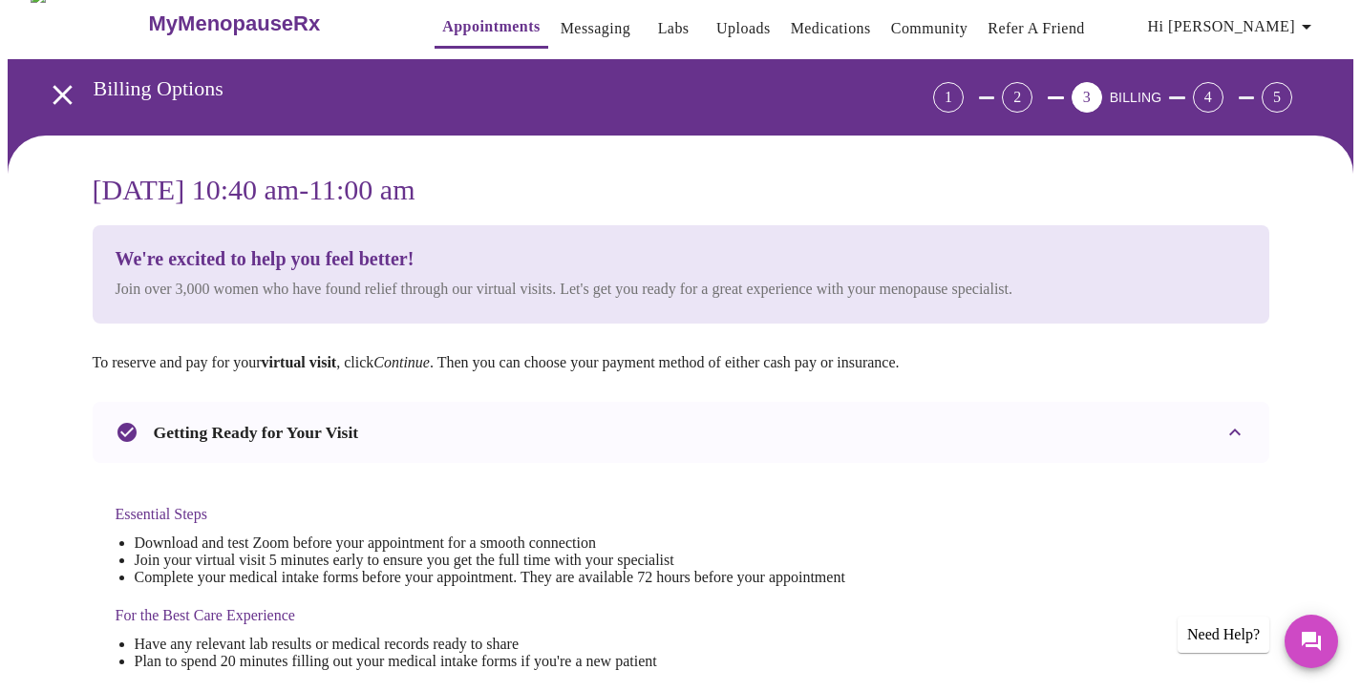
scroll to position [24, 0]
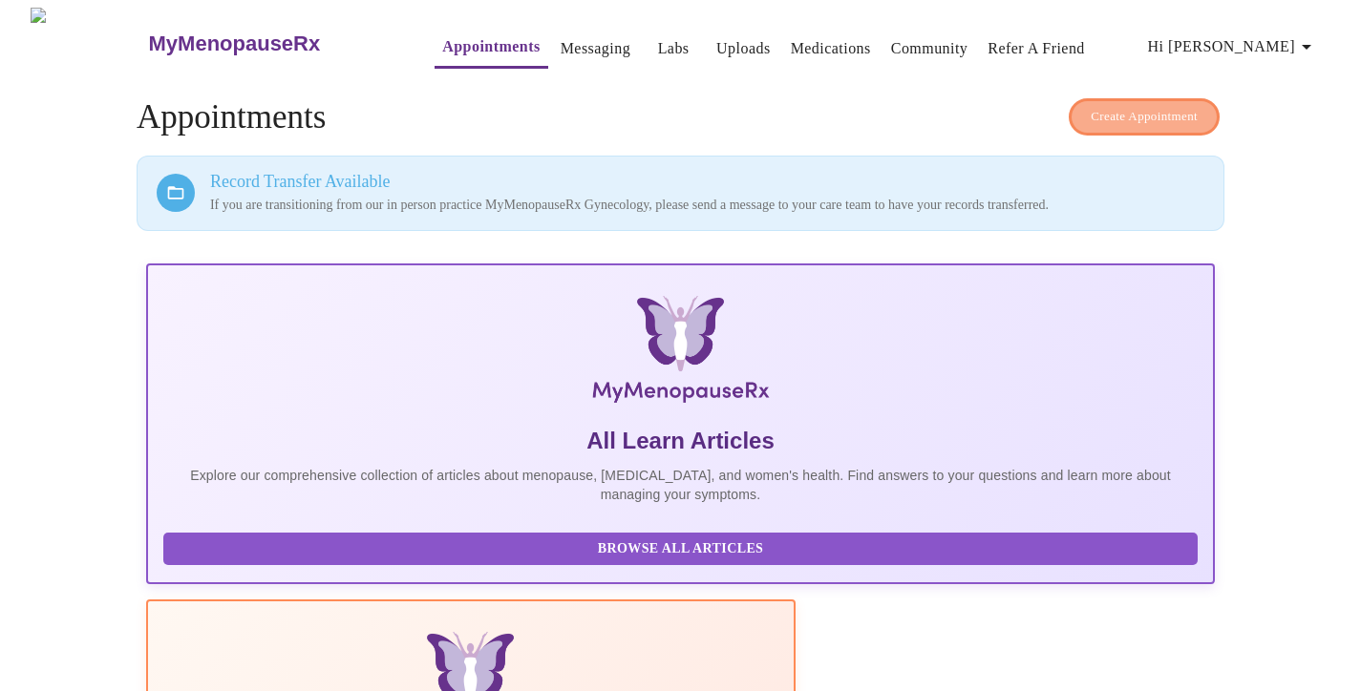
click at [1149, 116] on span "Create Appointment" at bounding box center [1143, 117] width 107 height 22
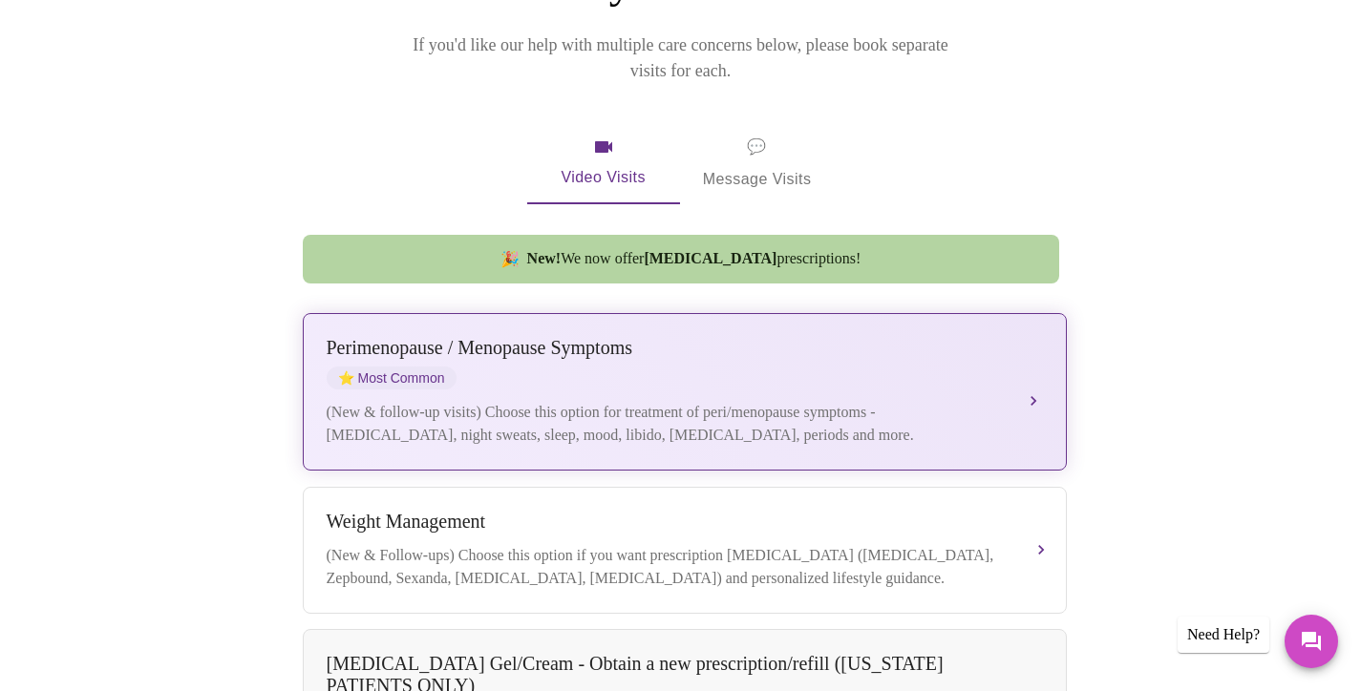
click at [777, 358] on div "[MEDICAL_DATA] / Menopause Symptoms ⭐ Most Common" at bounding box center [666, 363] width 678 height 53
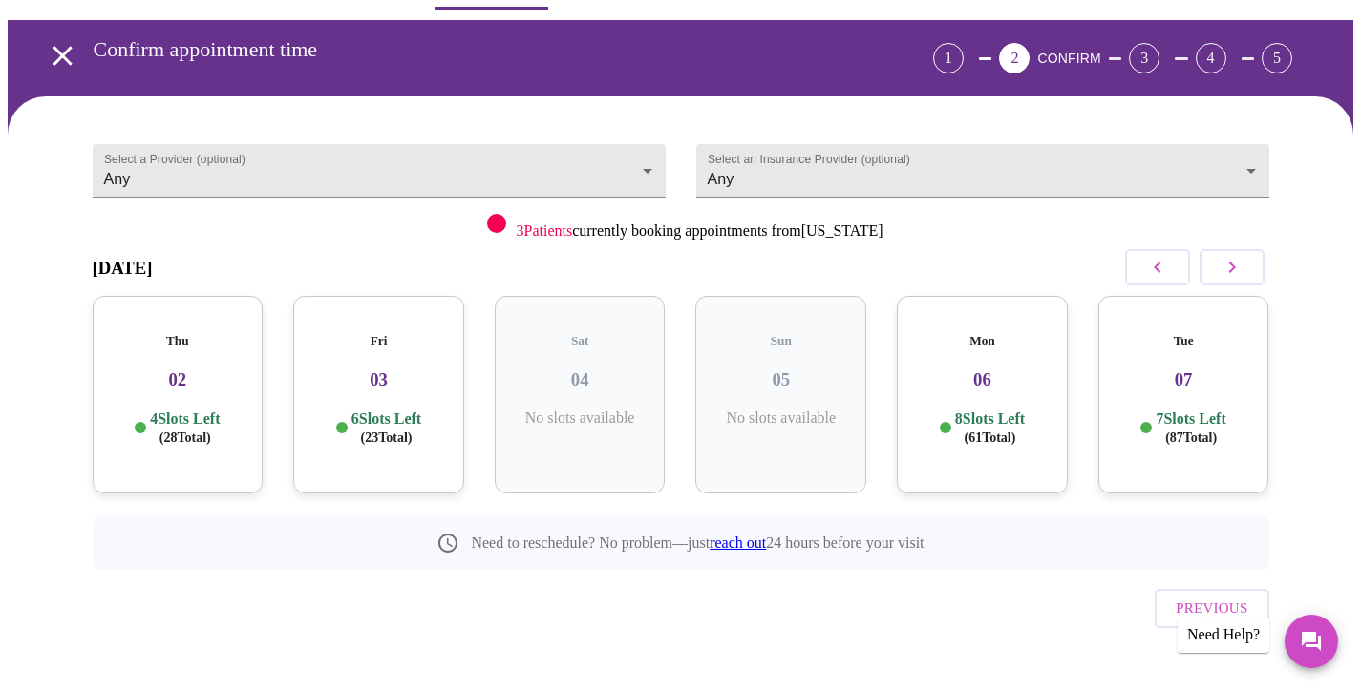
click at [1237, 267] on icon "button" at bounding box center [1231, 267] width 23 height 23
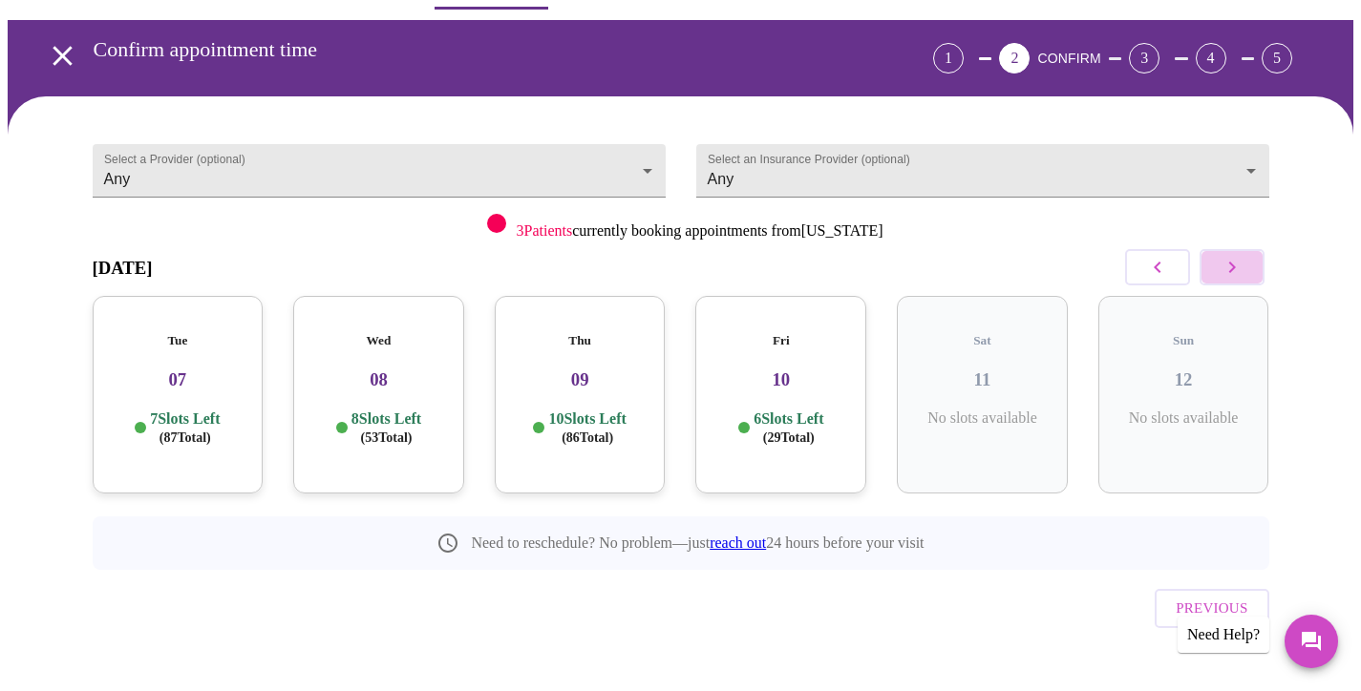
click at [1228, 266] on icon "button" at bounding box center [1231, 267] width 23 height 23
click at [1228, 267] on icon "button" at bounding box center [1231, 267] width 23 height 23
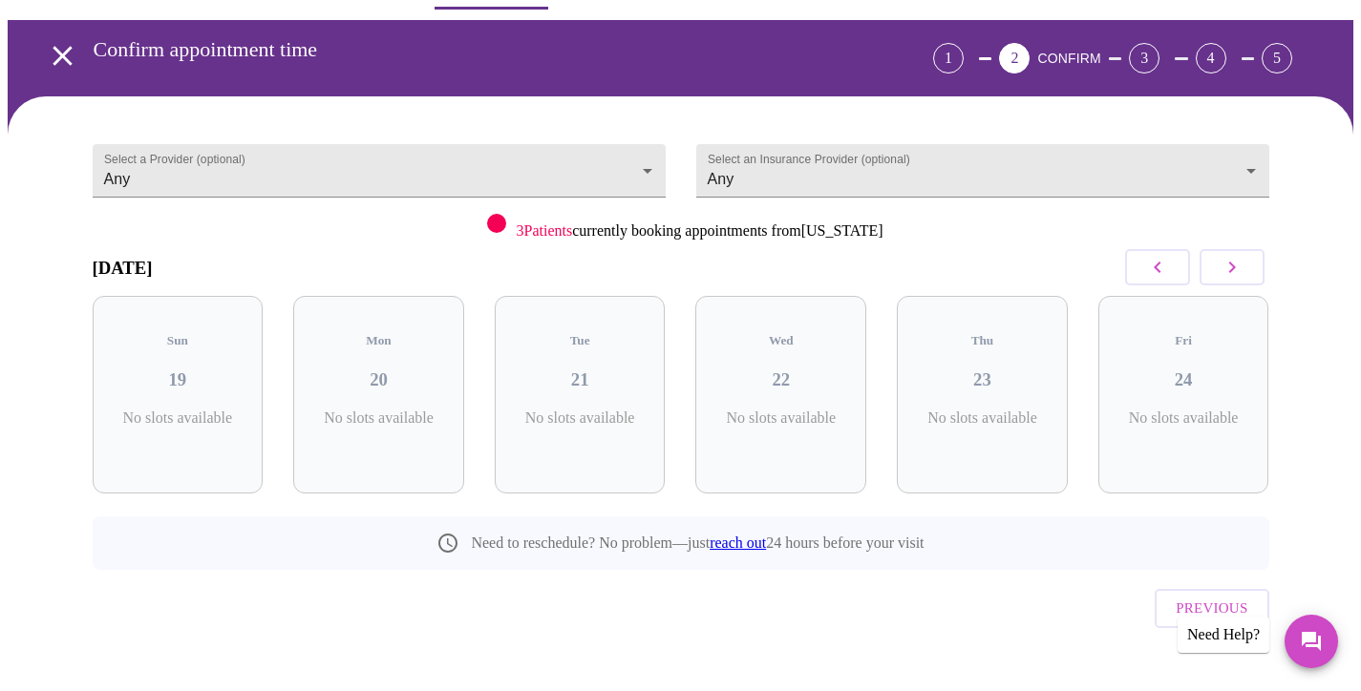
click at [1228, 267] on icon "button" at bounding box center [1231, 267] width 23 height 23
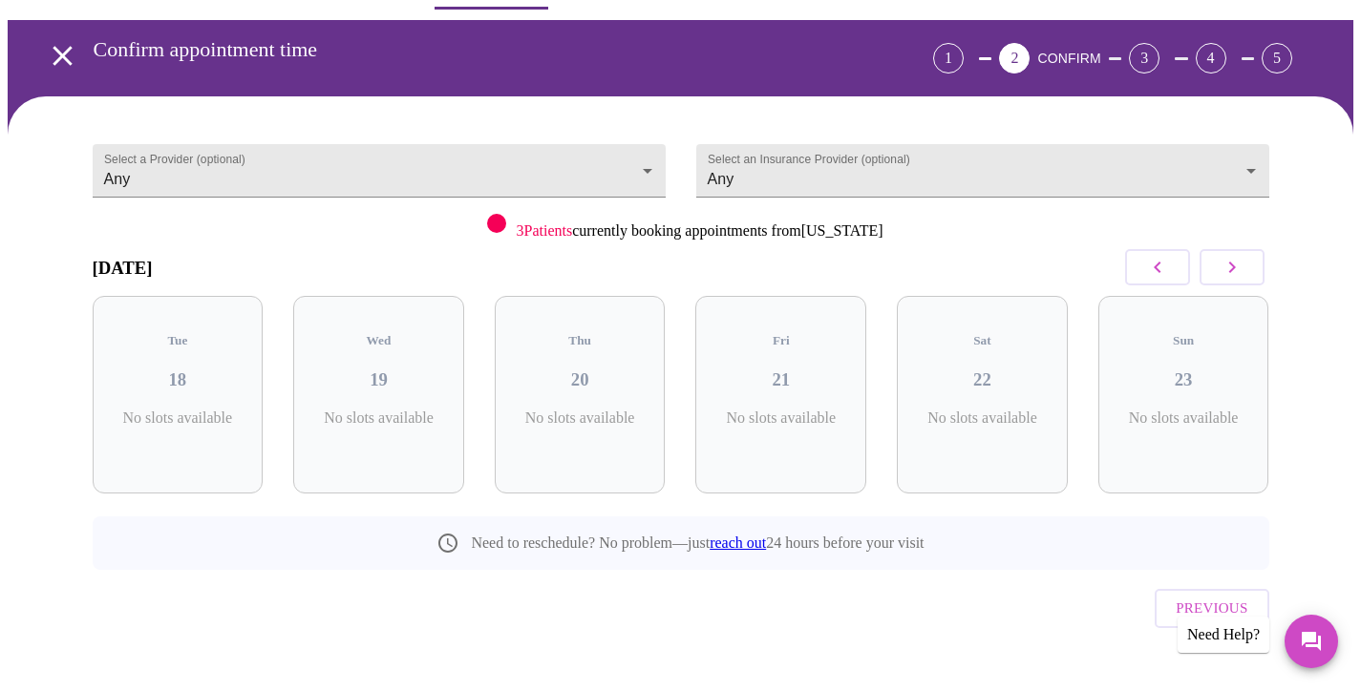
click at [1228, 267] on icon "button" at bounding box center [1231, 267] width 23 height 23
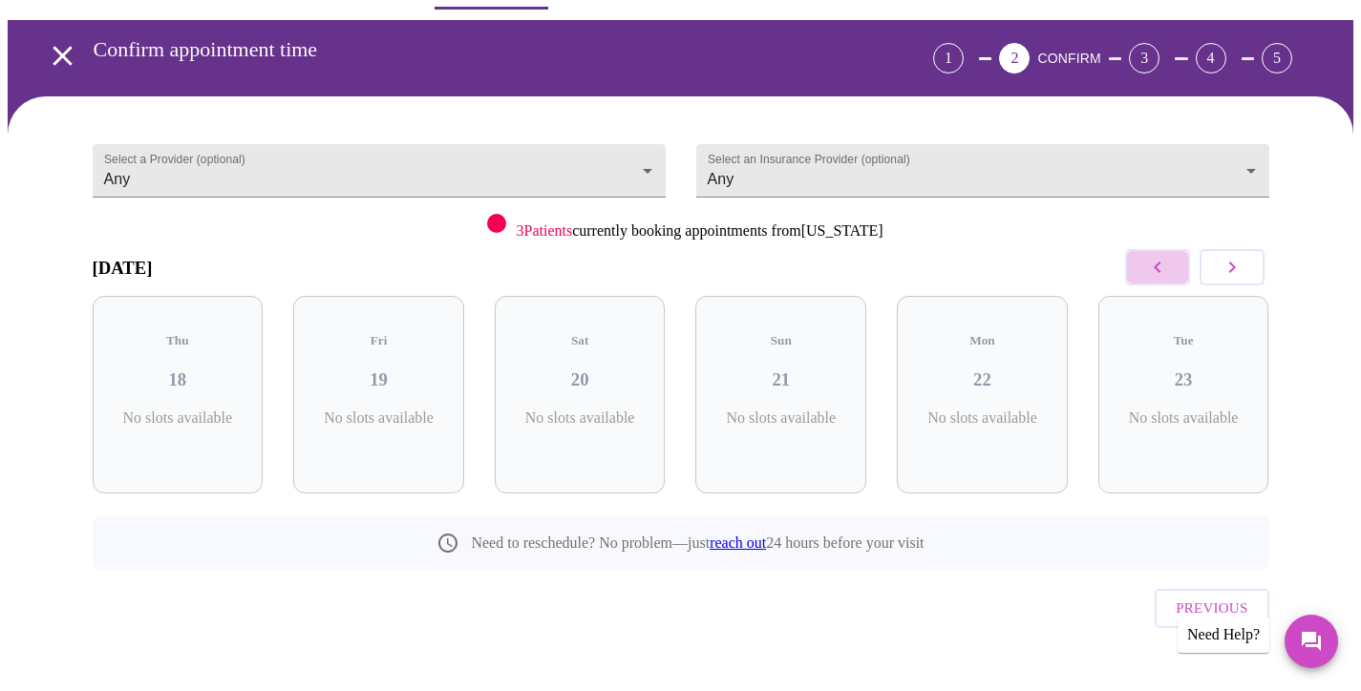
click at [1160, 267] on icon "button" at bounding box center [1157, 267] width 23 height 23
click at [1251, 159] on body "MyMenopauseRx Appointments Messaging Labs Uploads Medications Community Refer a…" at bounding box center [680, 335] width 1345 height 775
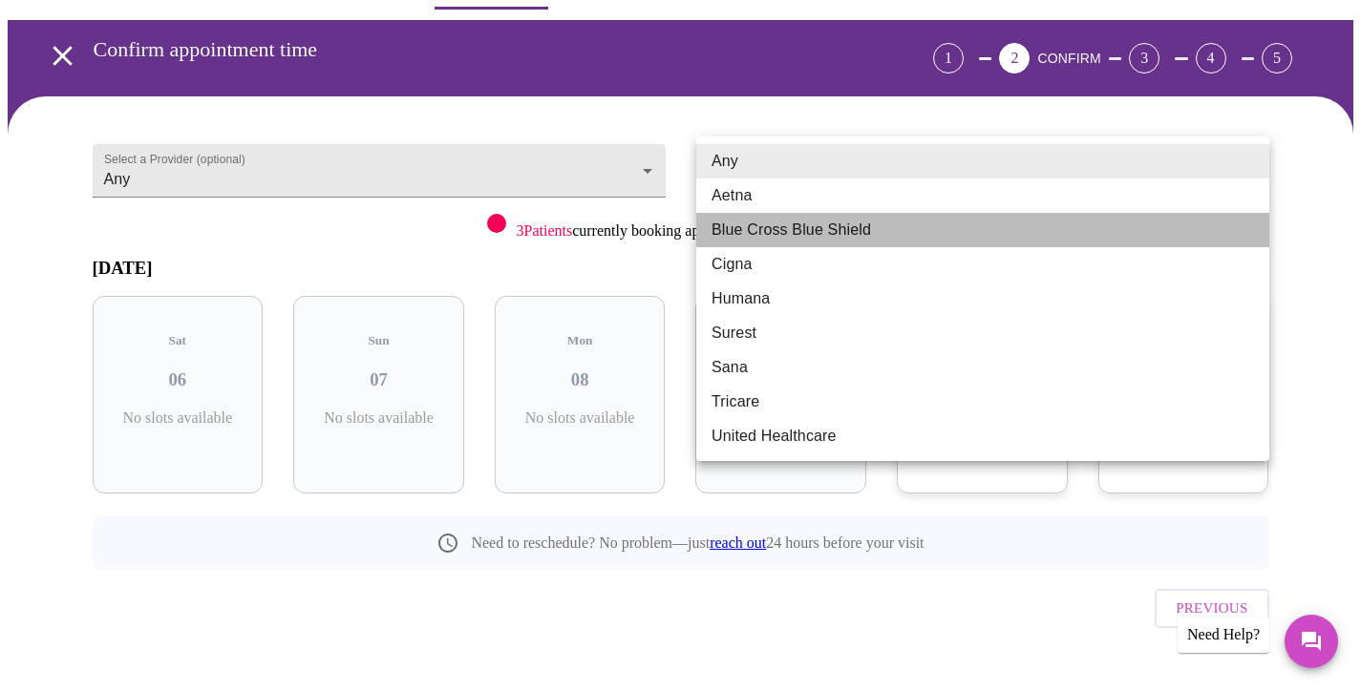
click at [925, 240] on li "Blue Cross Blue Shield" at bounding box center [982, 230] width 573 height 34
type input "Blue Cross Blue Shield"
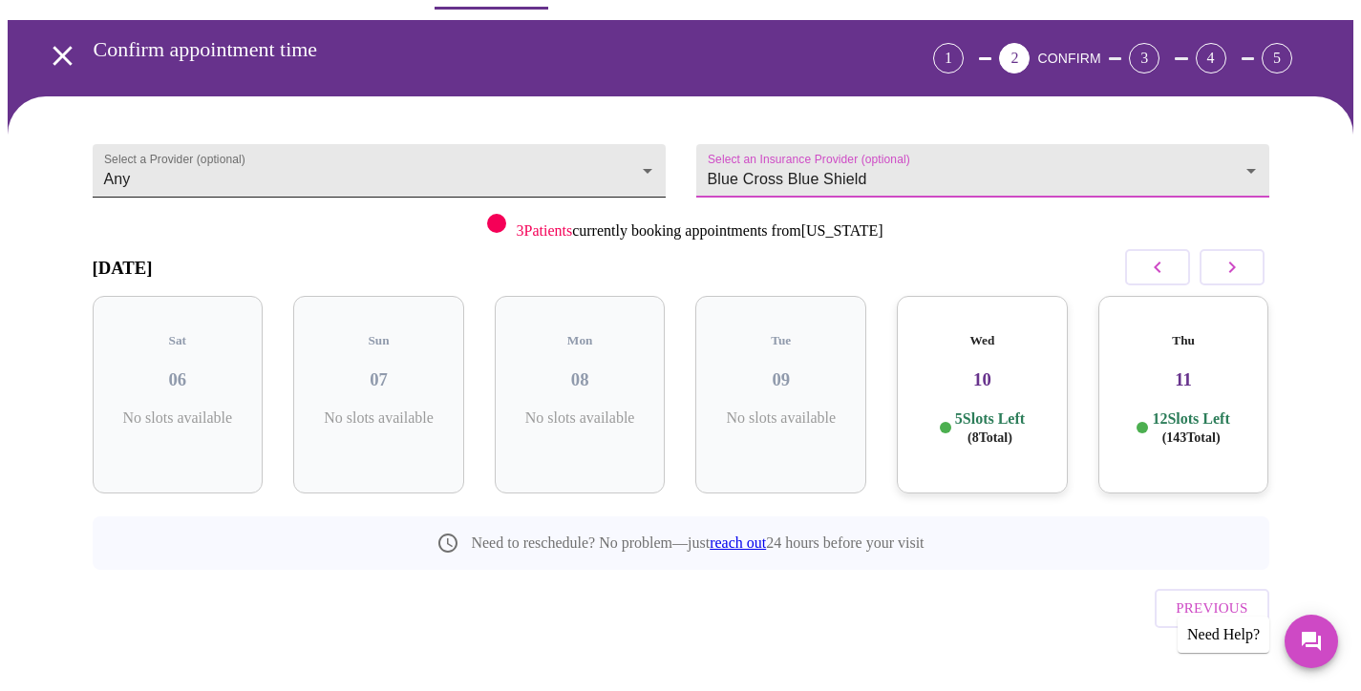
click at [646, 163] on body "MyMenopauseRx Appointments Messaging Labs Uploads Medications Community Refer a…" at bounding box center [680, 335] width 1345 height 775
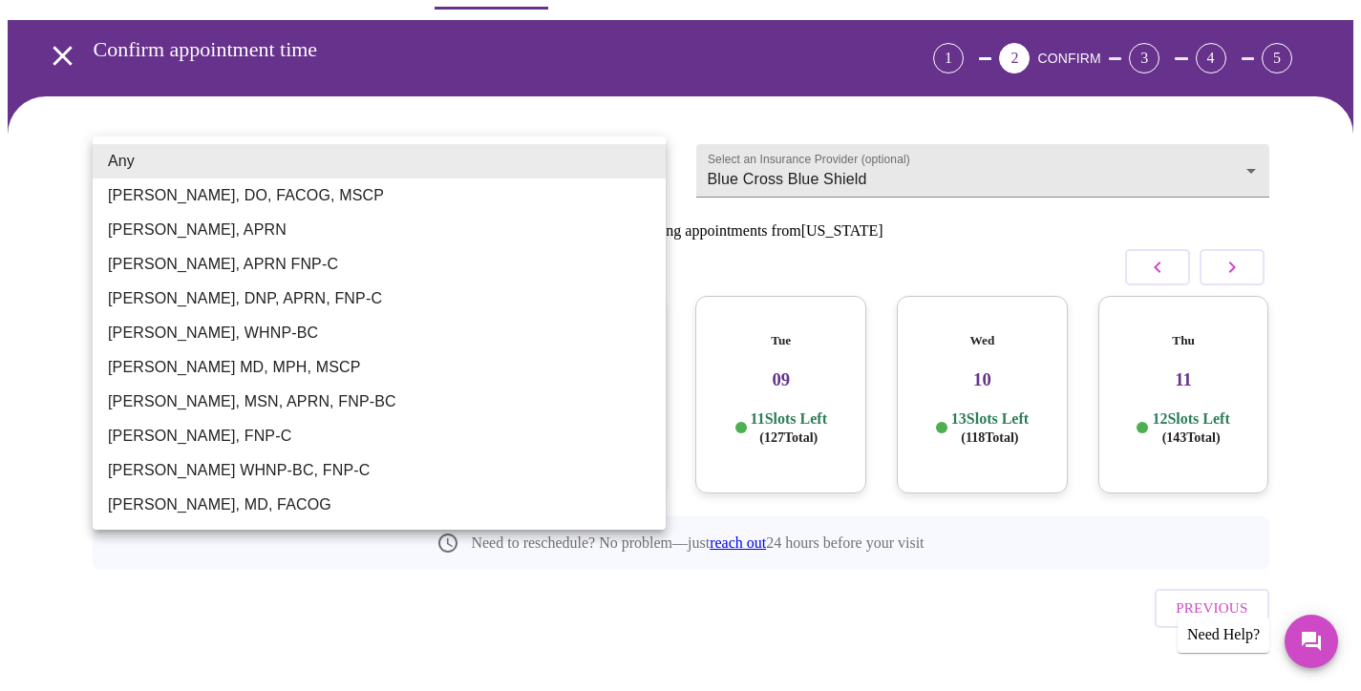
click at [359, 402] on li "[PERSON_NAME], MSN, APRN, FNP-BC" at bounding box center [379, 402] width 573 height 34
type input "[PERSON_NAME], MSN, APRN, FNP-BC"
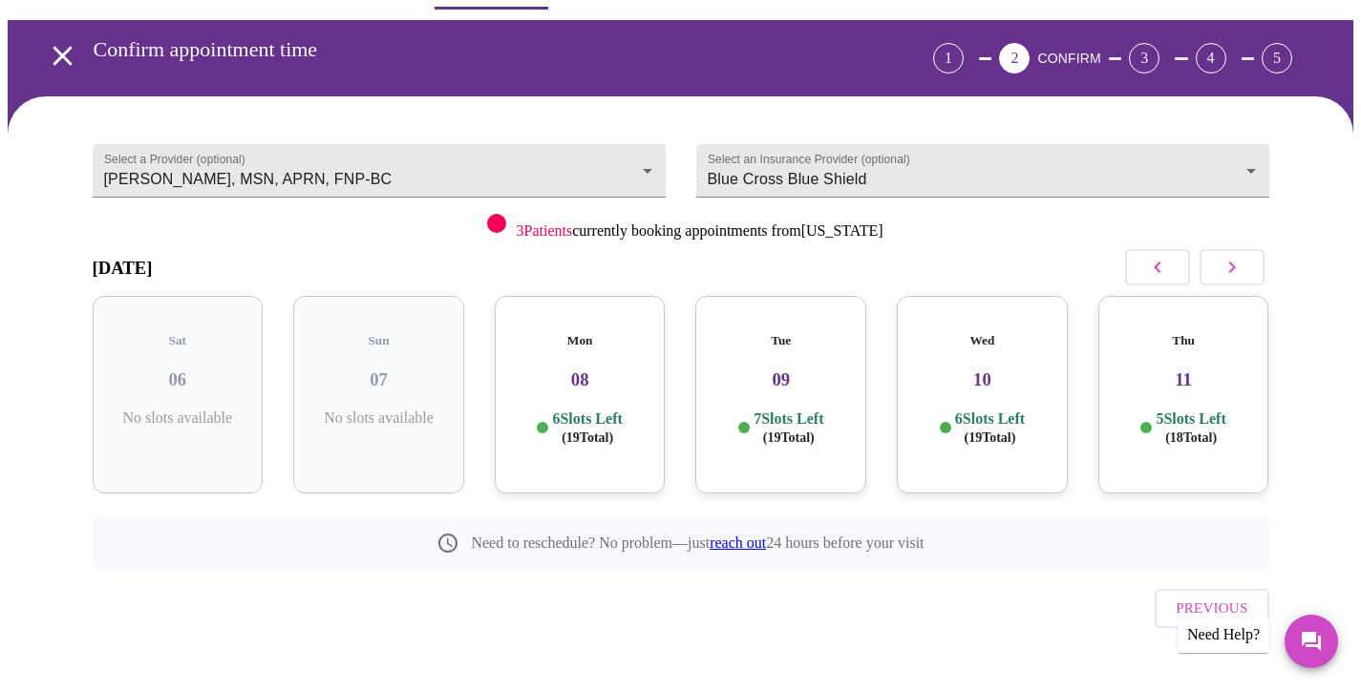
click at [588, 369] on h3 "08" at bounding box center [580, 379] width 140 height 21
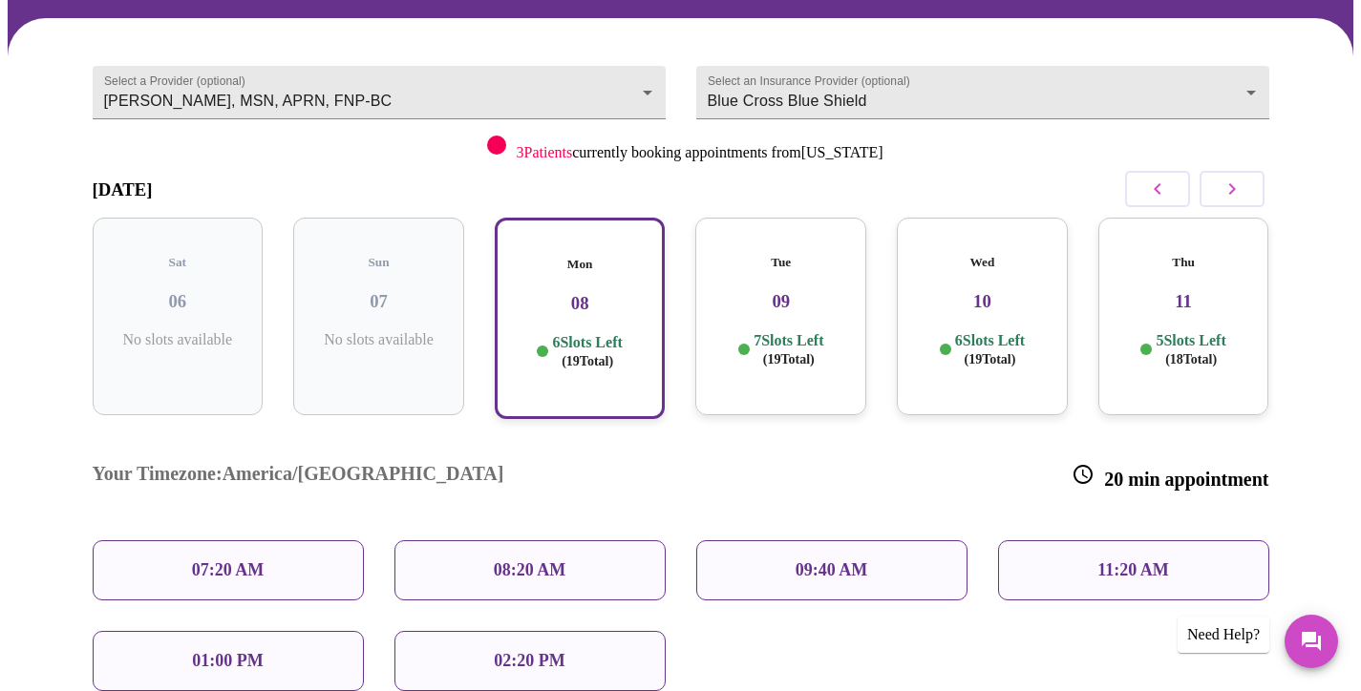
scroll to position [139, 0]
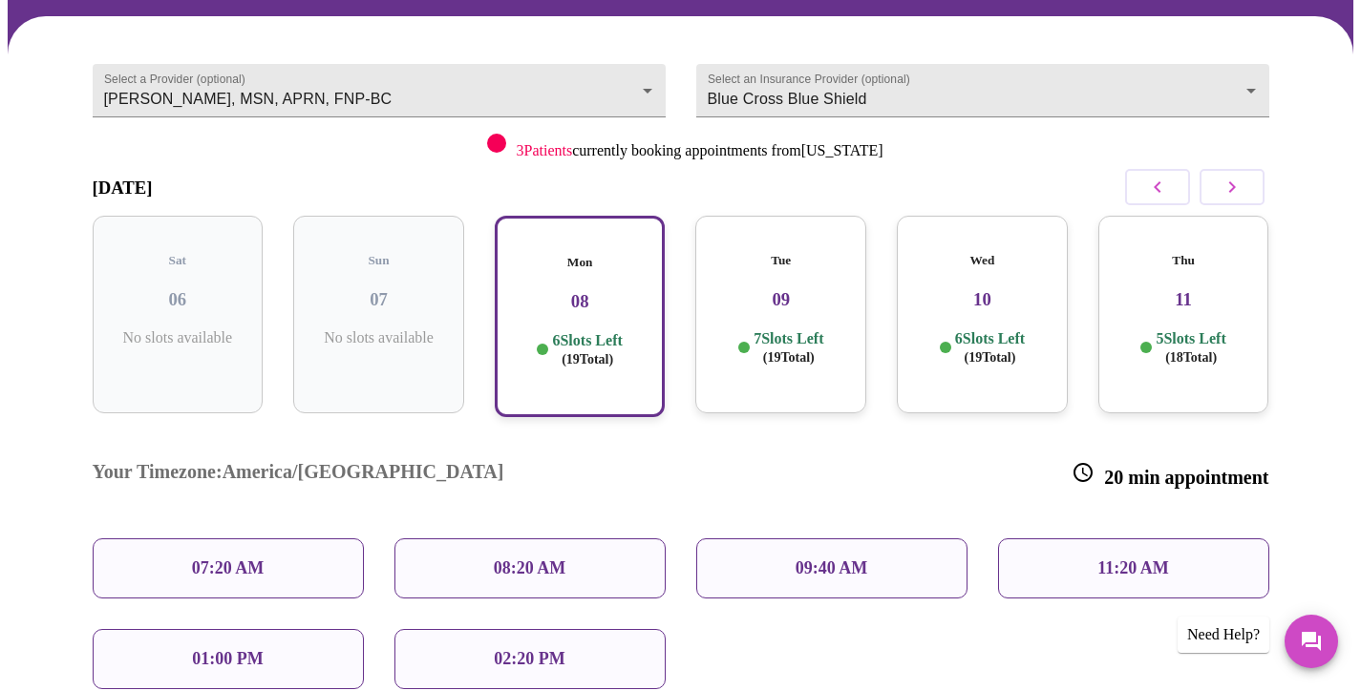
click at [1097, 559] on p "11:20 AM" at bounding box center [1133, 569] width 72 height 20
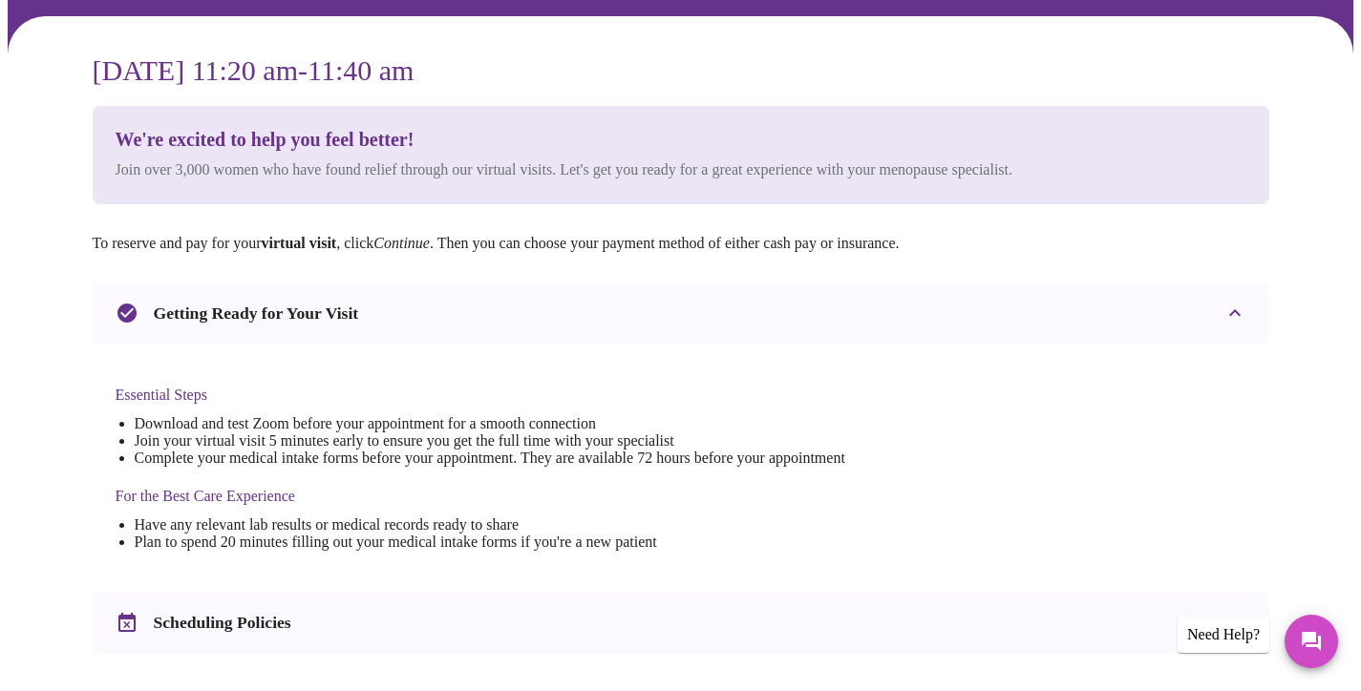
scroll to position [0, 0]
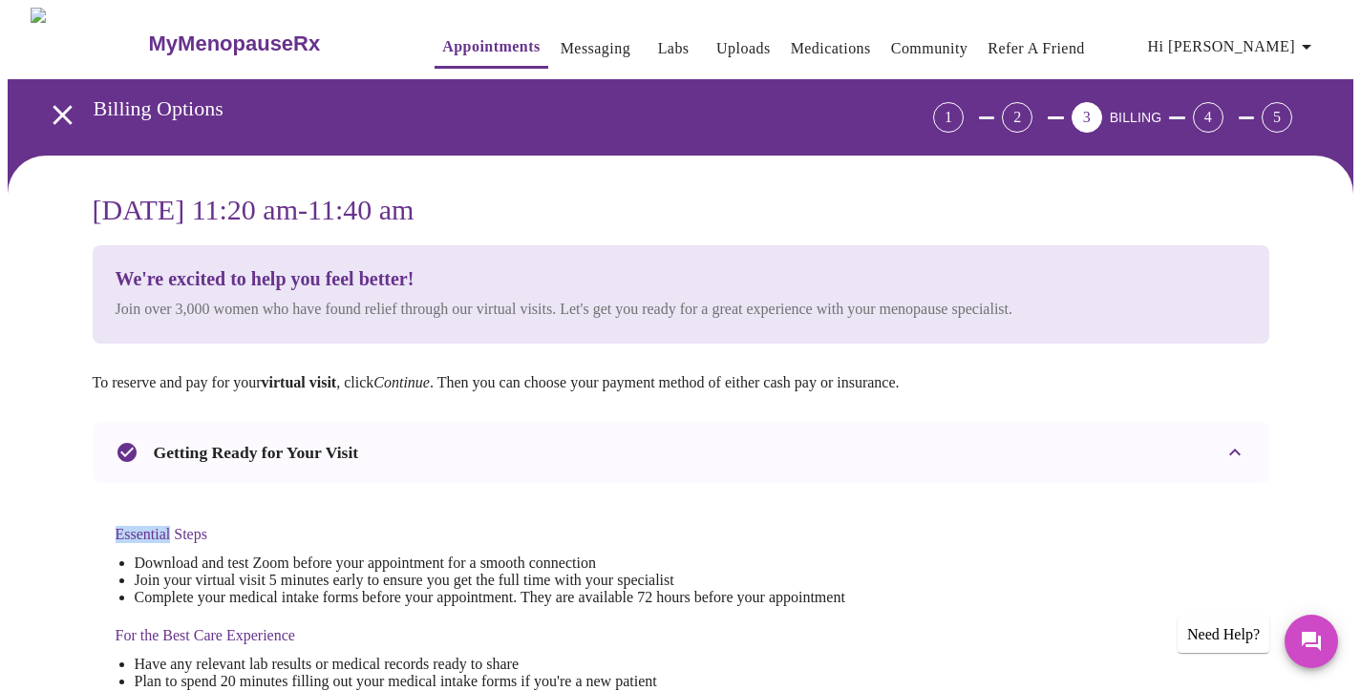
click at [1095, 498] on div "Essential Steps Download and test Zoom before your appointment for a smooth con…" at bounding box center [681, 600] width 1176 height 234
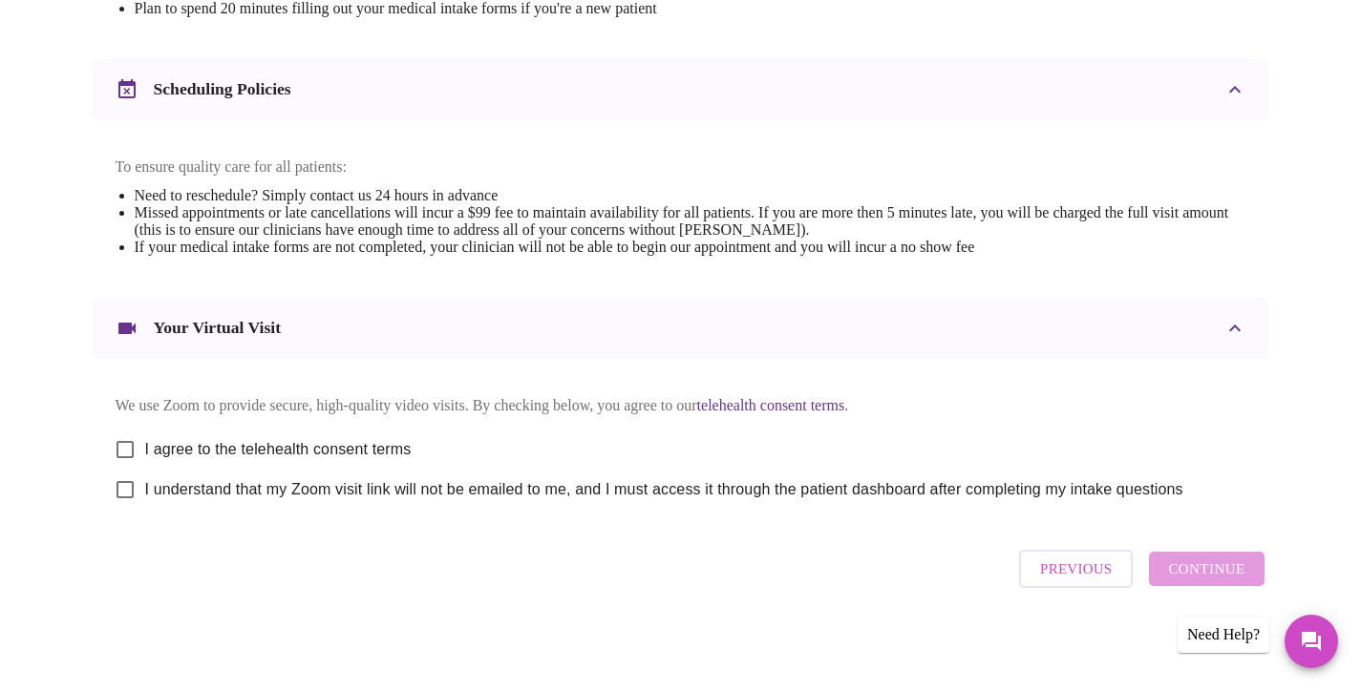
scroll to position [692, 0]
click at [125, 439] on input "I agree to the telehealth consent terms" at bounding box center [125, 450] width 40 height 40
checkbox input "true"
click at [125, 484] on input "I understand that my Zoom visit link will not be emailed to me, and I must acce…" at bounding box center [125, 490] width 40 height 40
checkbox input "true"
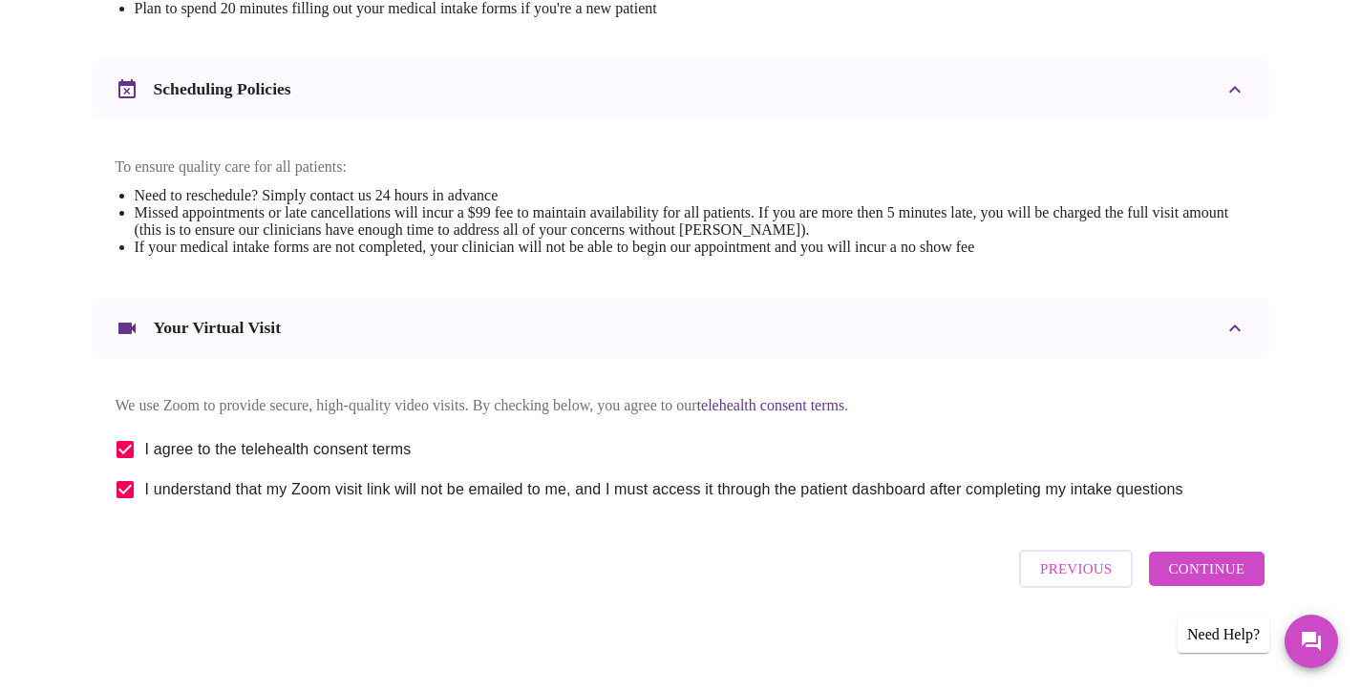
click at [1210, 573] on span "Continue" at bounding box center [1206, 569] width 76 height 25
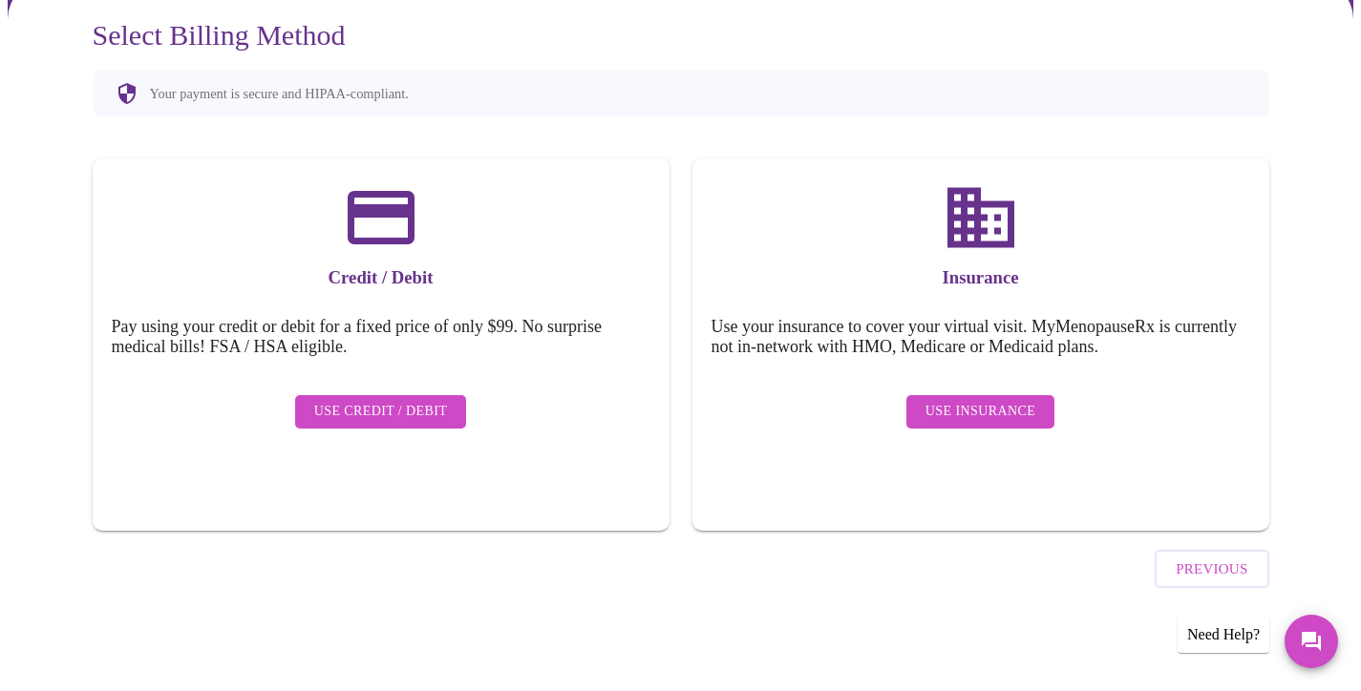
scroll to position [121, 0]
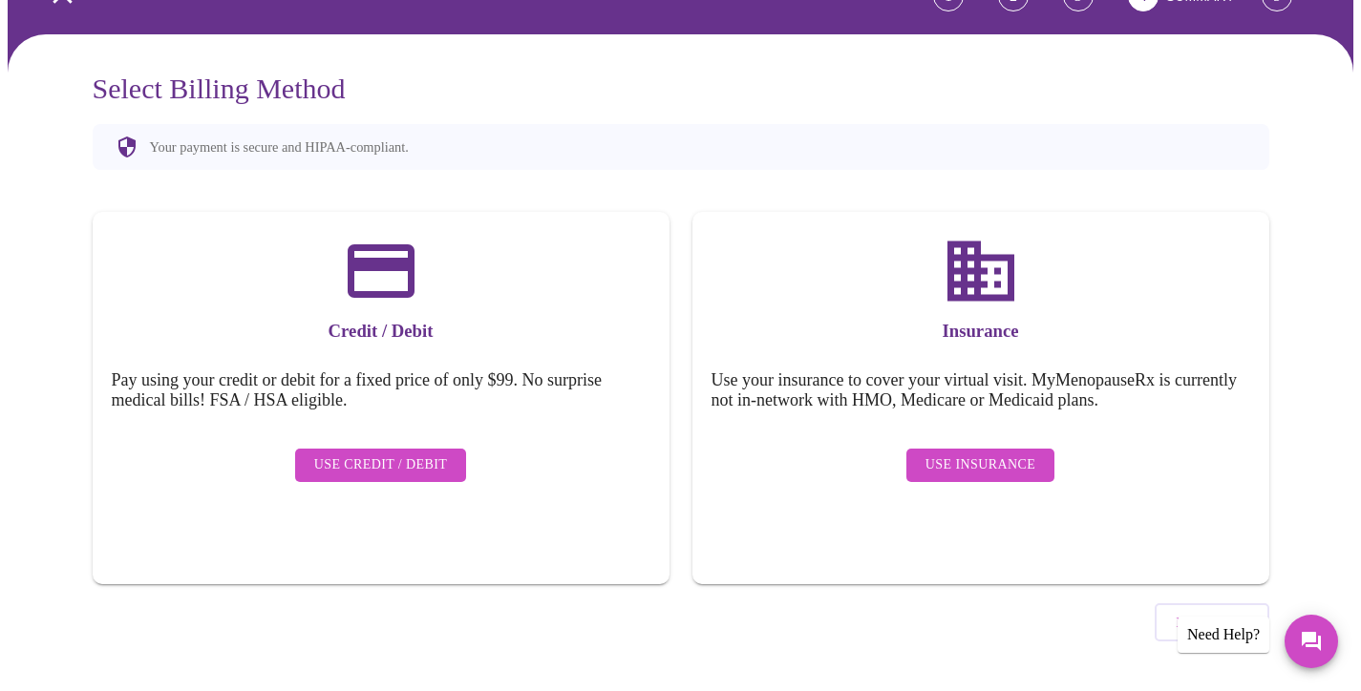
click at [981, 454] on span "Use Insurance" at bounding box center [980, 466] width 110 height 24
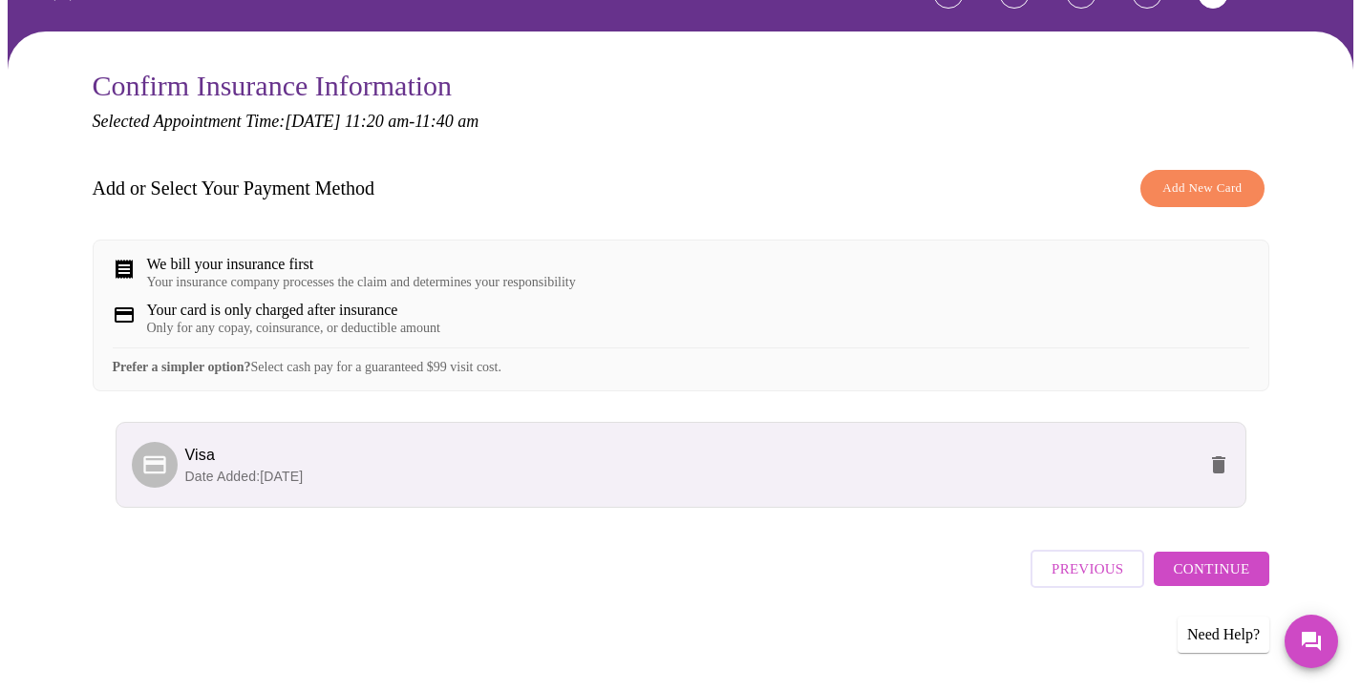
scroll to position [137, 0]
click at [1155, 467] on span "Visa" at bounding box center [690, 455] width 1010 height 23
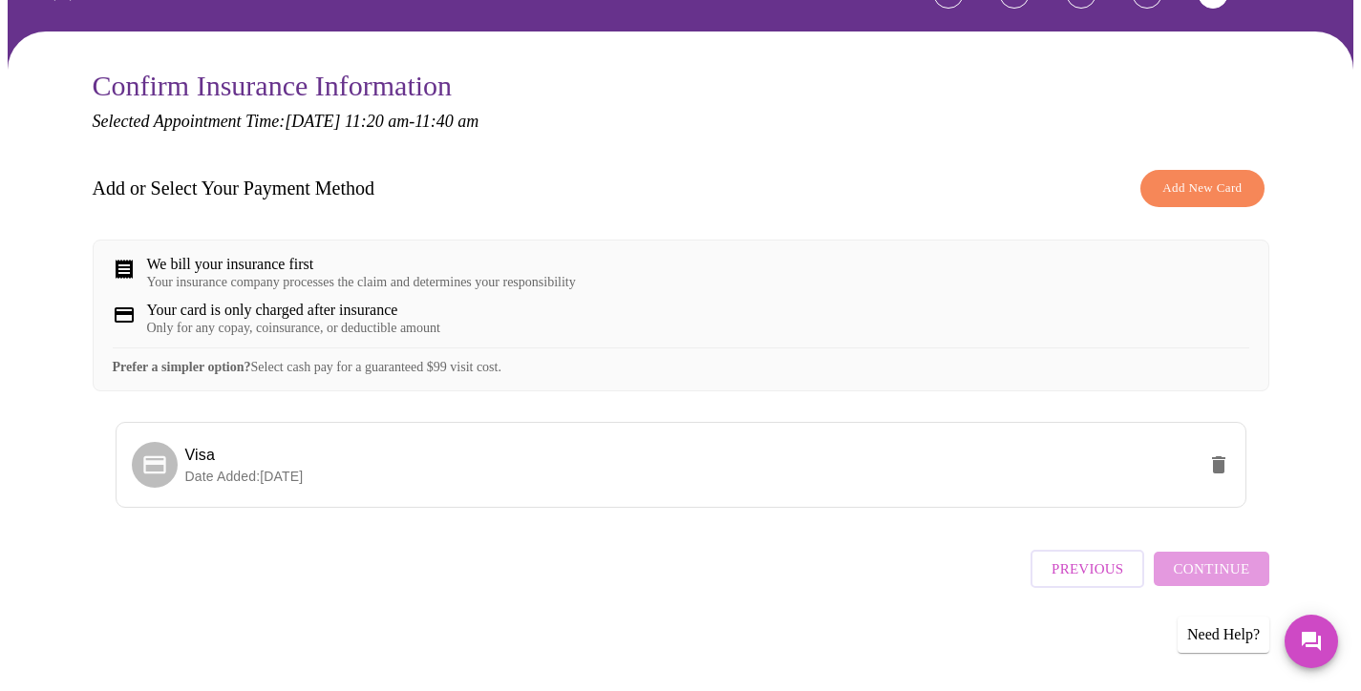
click at [1227, 578] on div "Previous Continue" at bounding box center [1149, 564] width 238 height 67
click at [285, 467] on span "Visa" at bounding box center [690, 455] width 1010 height 23
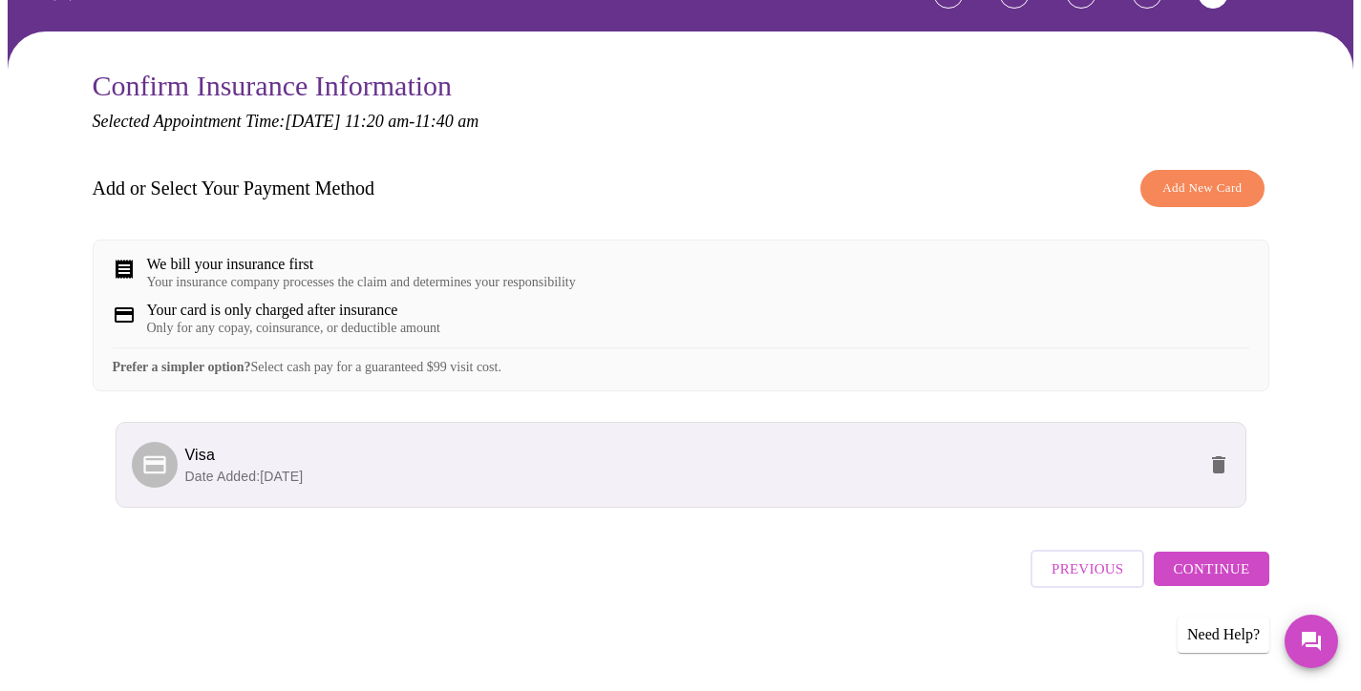
click at [285, 467] on span "Visa" at bounding box center [690, 455] width 1010 height 23
click at [286, 497] on li "Visa Date Added: [DATE]" at bounding box center [681, 465] width 1130 height 86
click at [392, 275] on div "Your insurance company processes the claim and determines your responsibility" at bounding box center [361, 282] width 429 height 15
click at [1219, 573] on span "Continue" at bounding box center [1210, 569] width 76 height 25
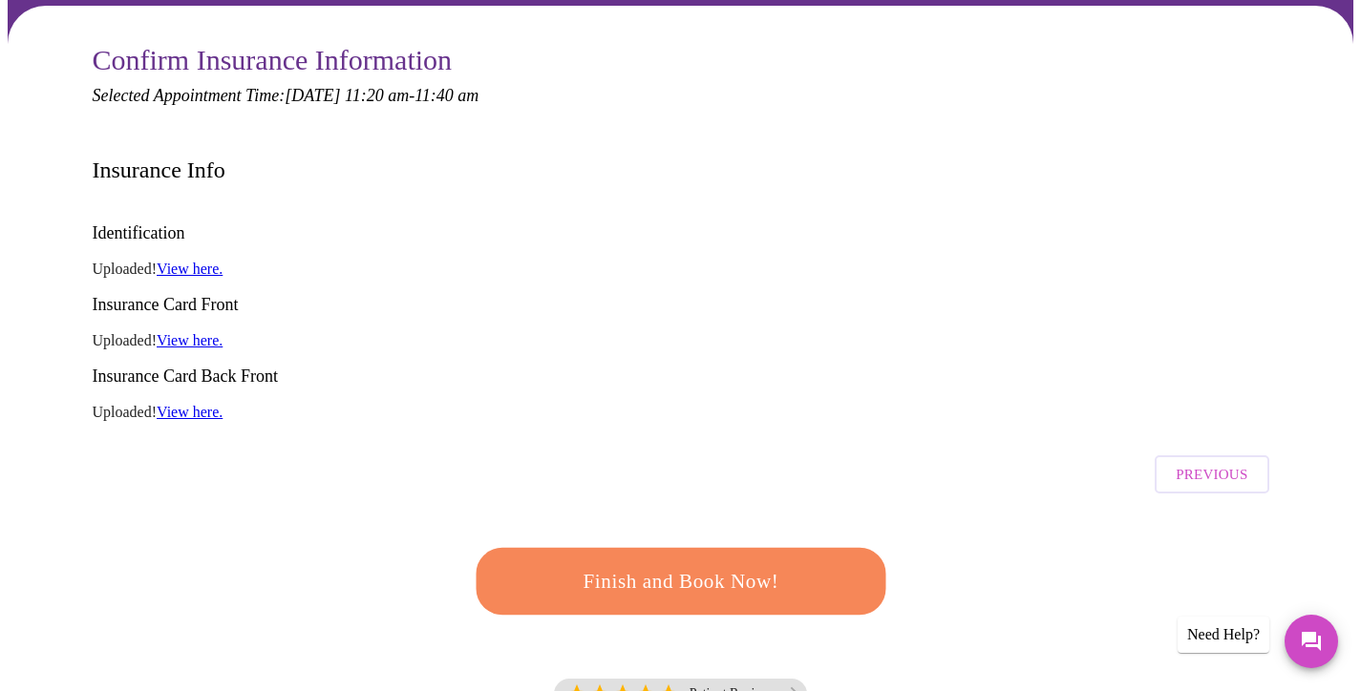
scroll to position [174, 0]
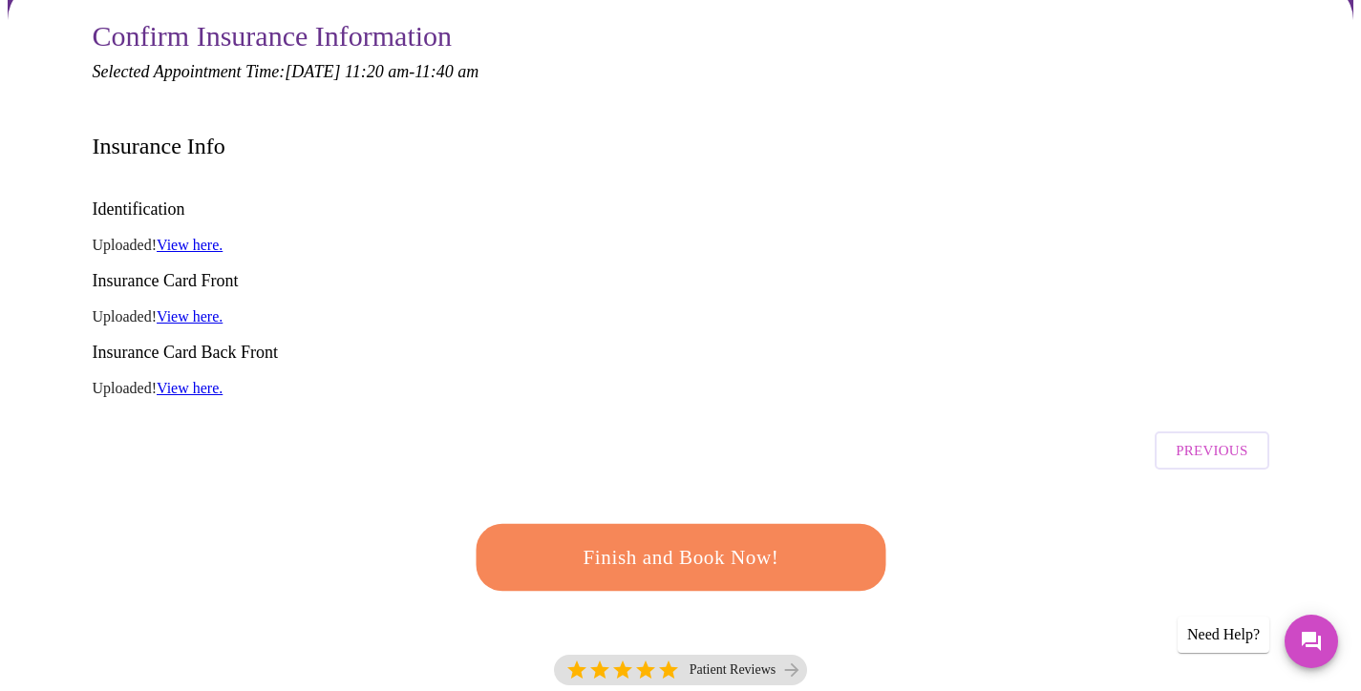
click at [691, 540] on span "Finish and Book Now!" at bounding box center [680, 557] width 353 height 35
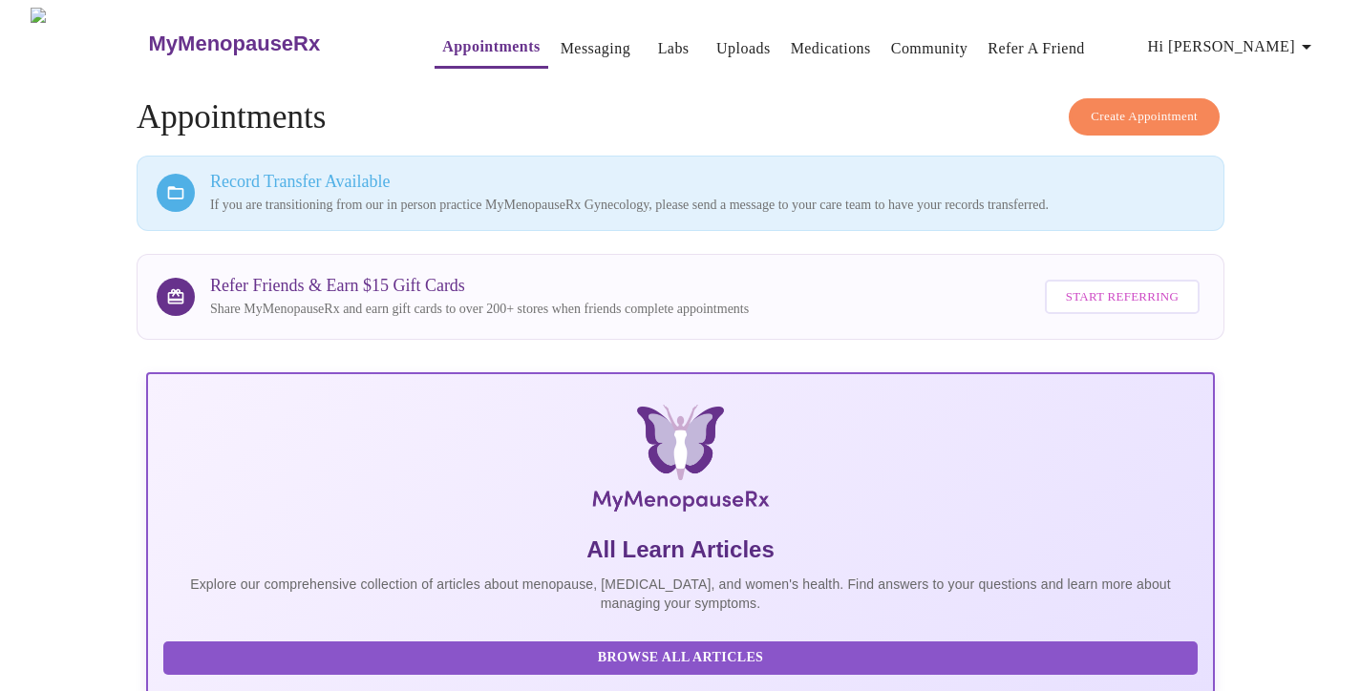
click at [560, 37] on link "Messaging" at bounding box center [595, 48] width 70 height 27
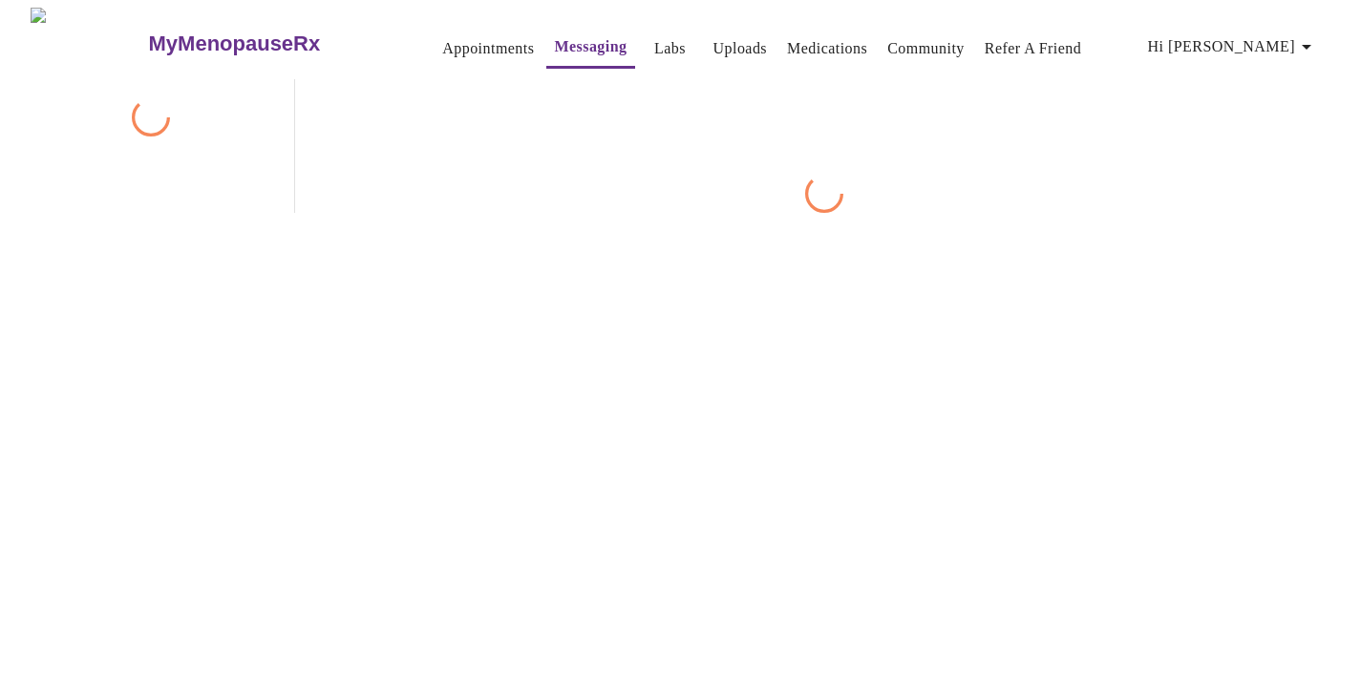
scroll to position [72, 0]
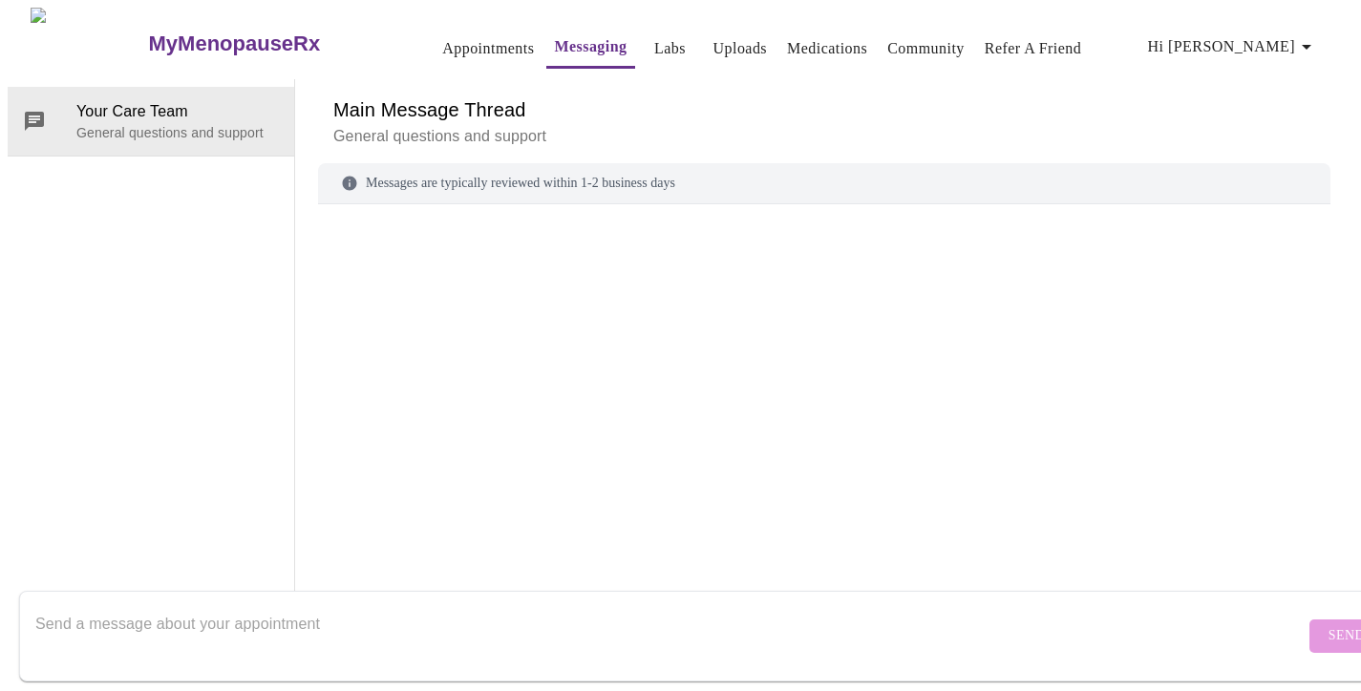
click at [136, 605] on textarea "Send a message about your appointment" at bounding box center [669, 635] width 1269 height 61
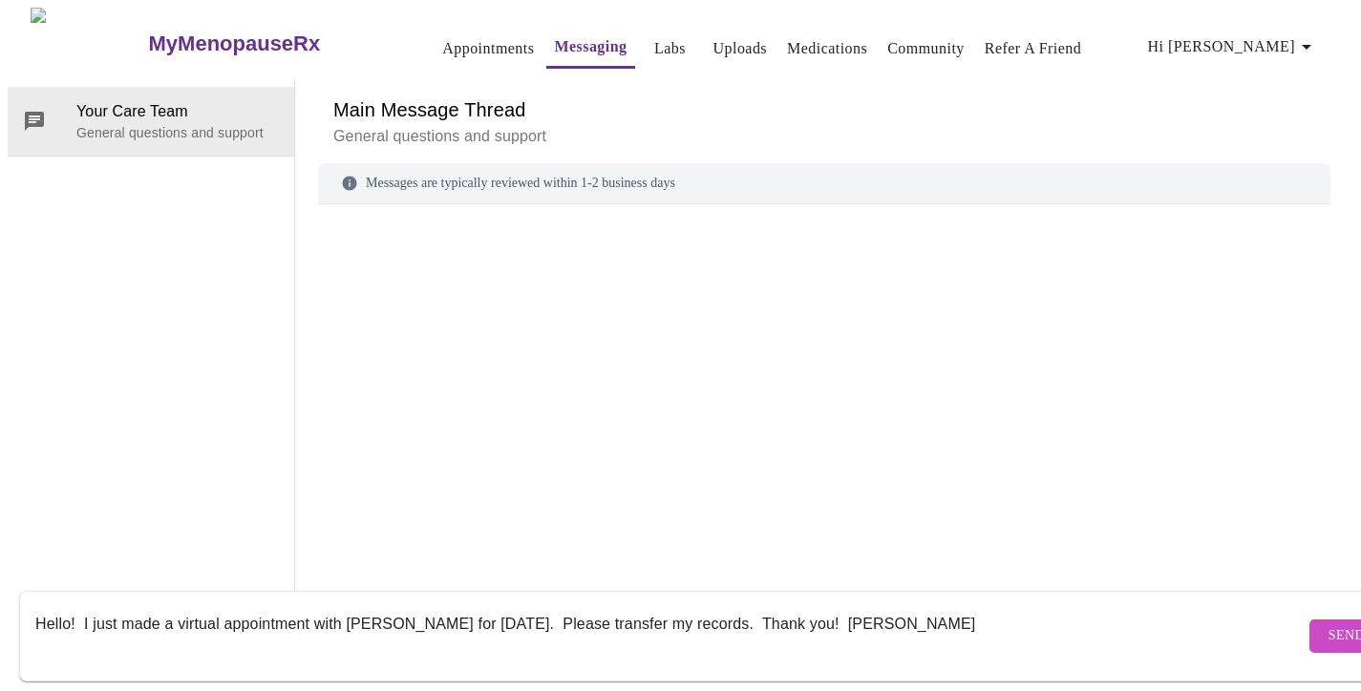
type textarea "Hello! I just made a virtual appointment with [PERSON_NAME] for [DATE]. Please …"
click at [1328, 624] on span "Send" at bounding box center [1346, 636] width 36 height 24
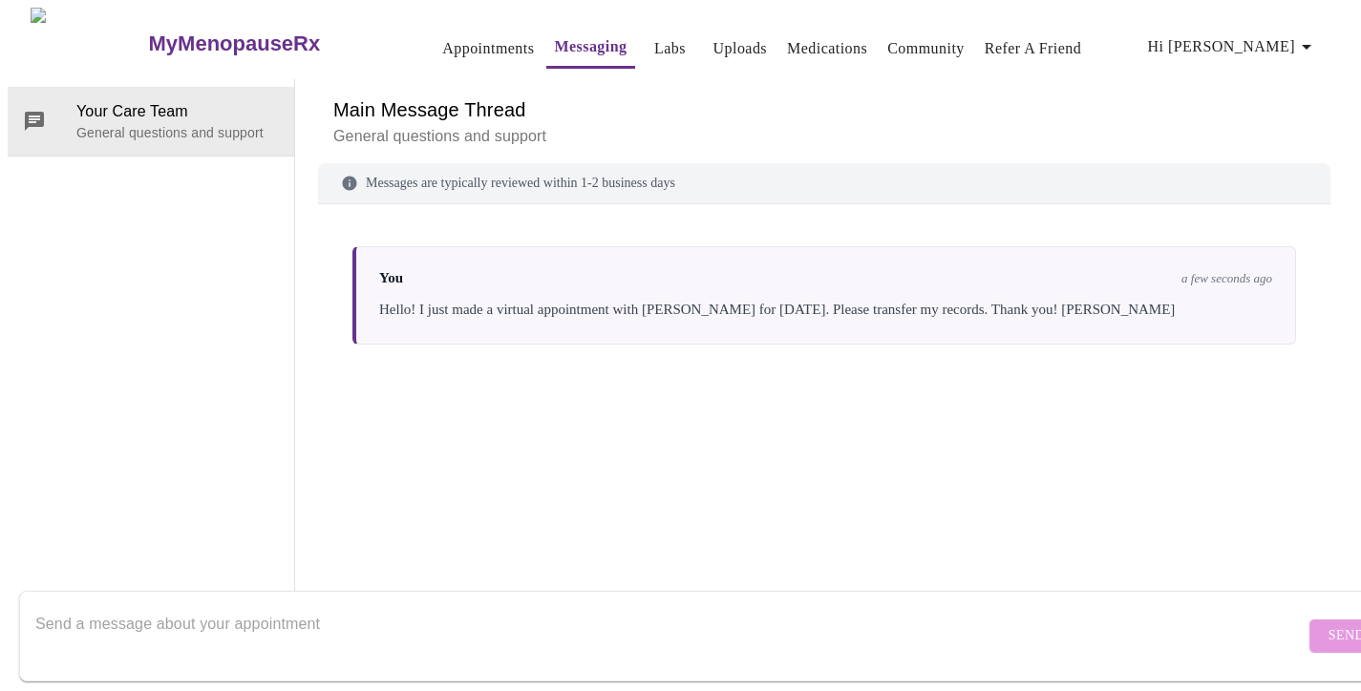
click at [1289, 624] on form "Send" at bounding box center [708, 636] width 1378 height 91
click at [1289, 618] on form "Send" at bounding box center [708, 636] width 1378 height 91
